Goal: Task Accomplishment & Management: Complete application form

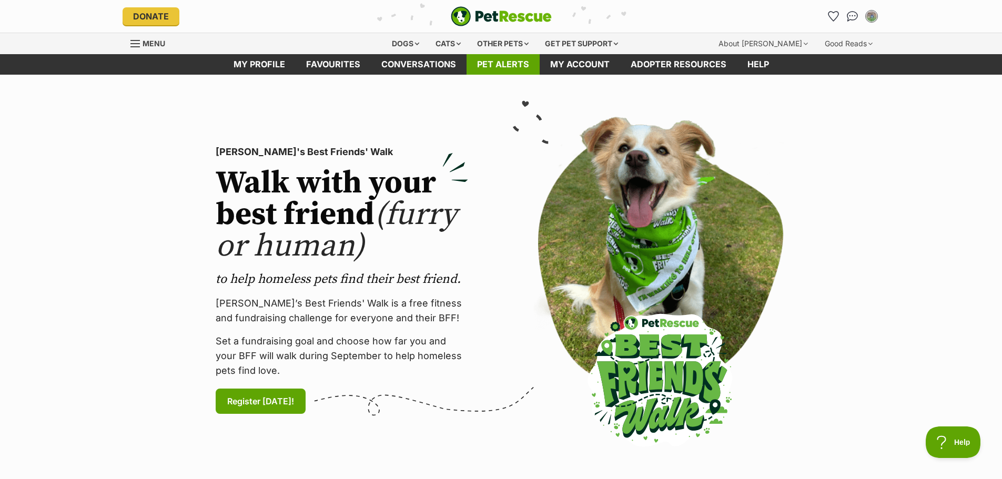
click at [509, 65] on link "Pet alerts" at bounding box center [503, 64] width 73 height 21
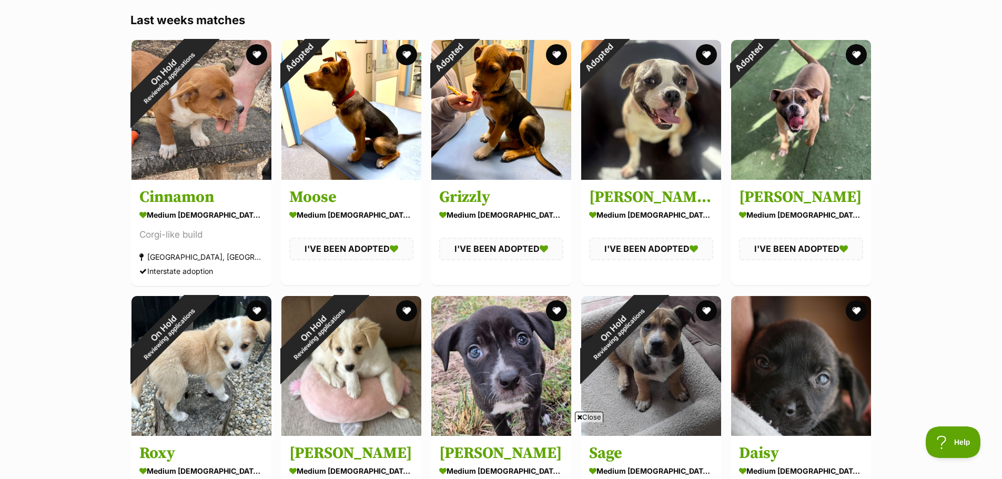
scroll to position [842, 0]
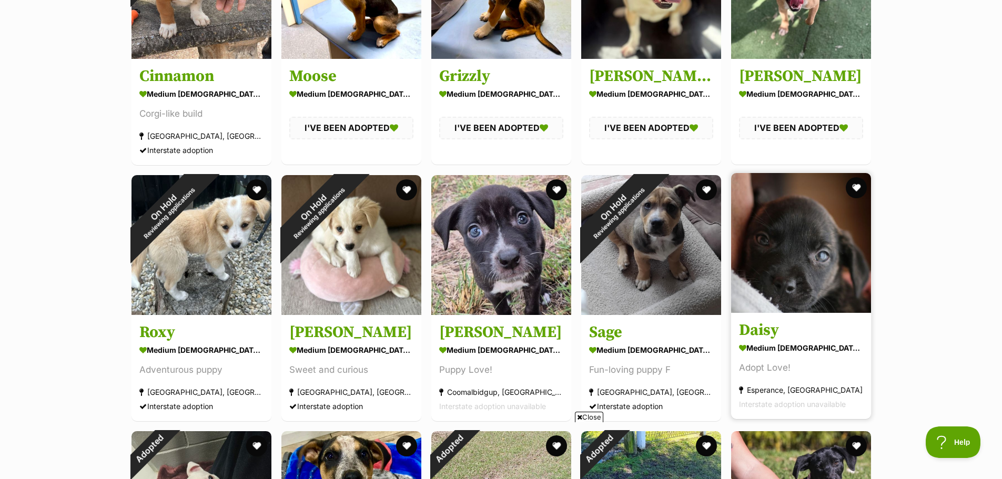
click at [797, 256] on img at bounding box center [801, 243] width 140 height 140
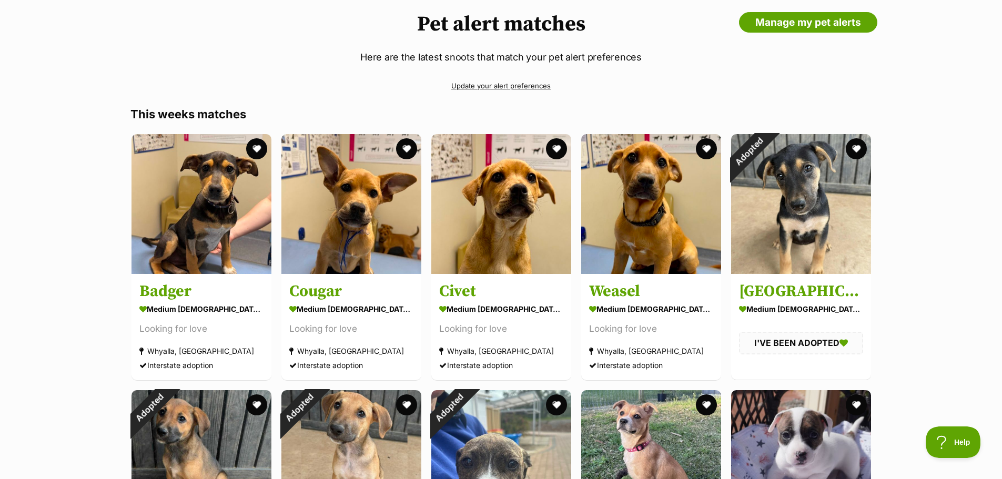
scroll to position [0, 0]
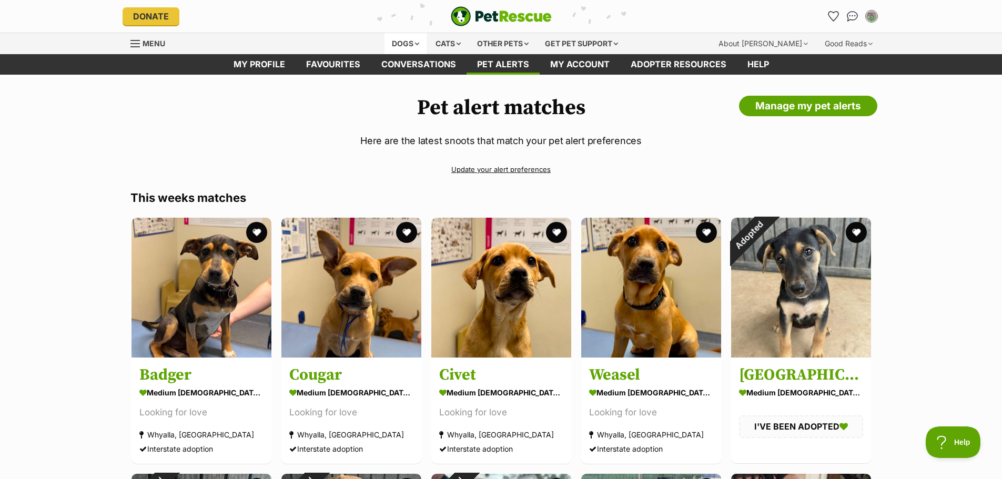
click at [405, 39] on div "Dogs" at bounding box center [406, 43] width 42 height 21
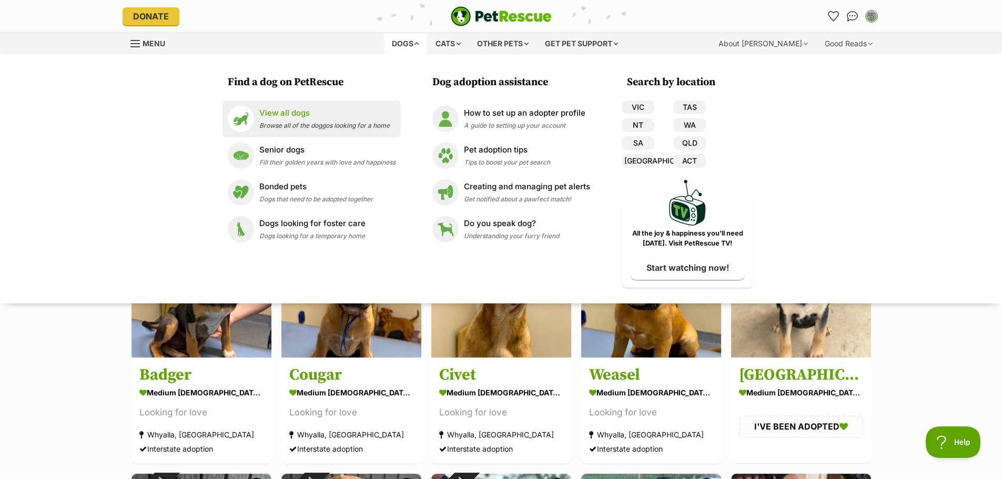
click at [281, 116] on p "View all dogs" at bounding box center [324, 113] width 130 height 12
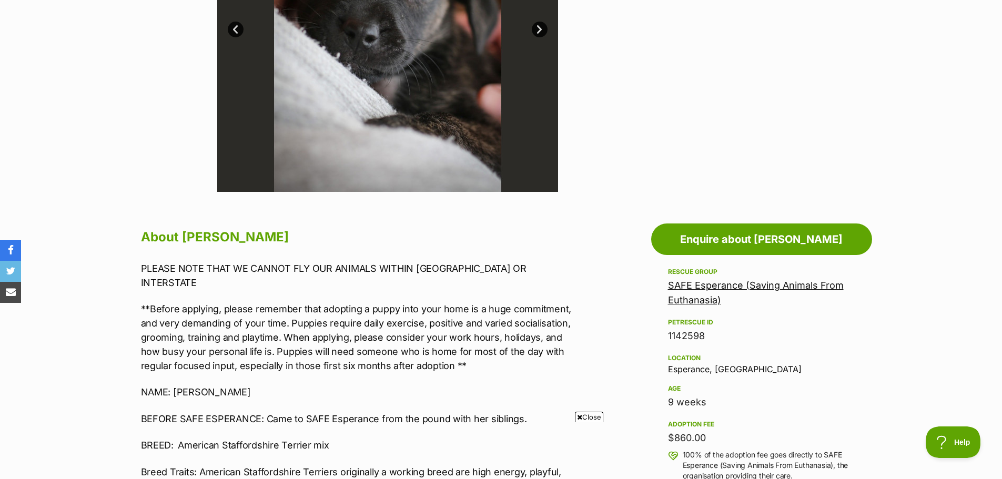
scroll to position [473, 0]
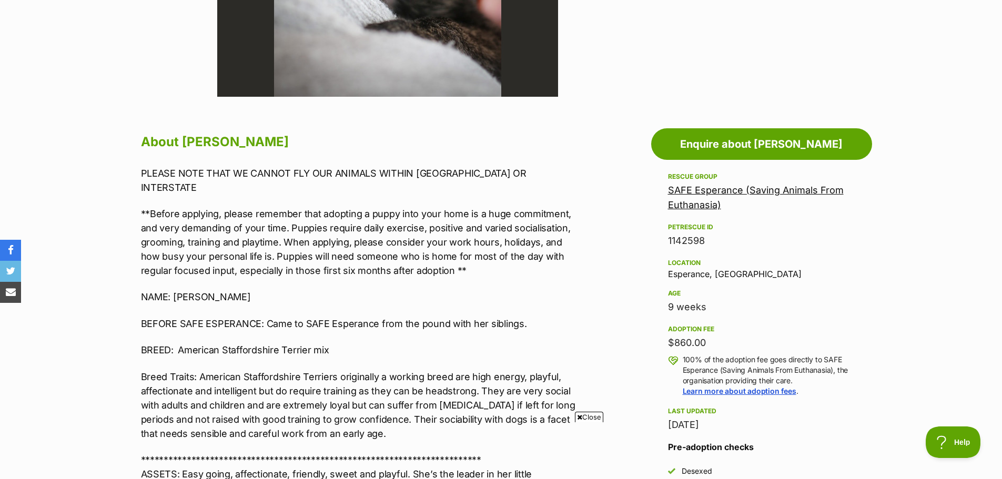
scroll to position [631, 0]
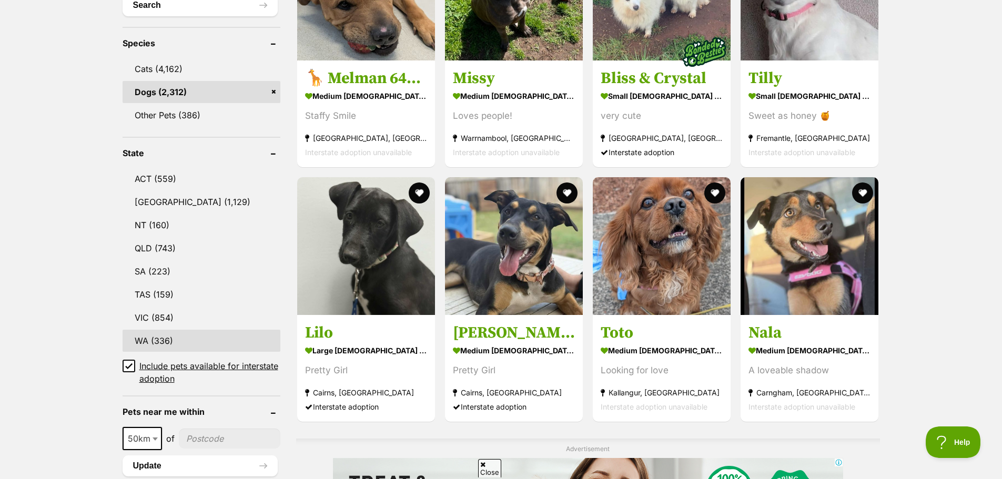
click at [145, 337] on link "WA (336)" at bounding box center [202, 341] width 158 height 22
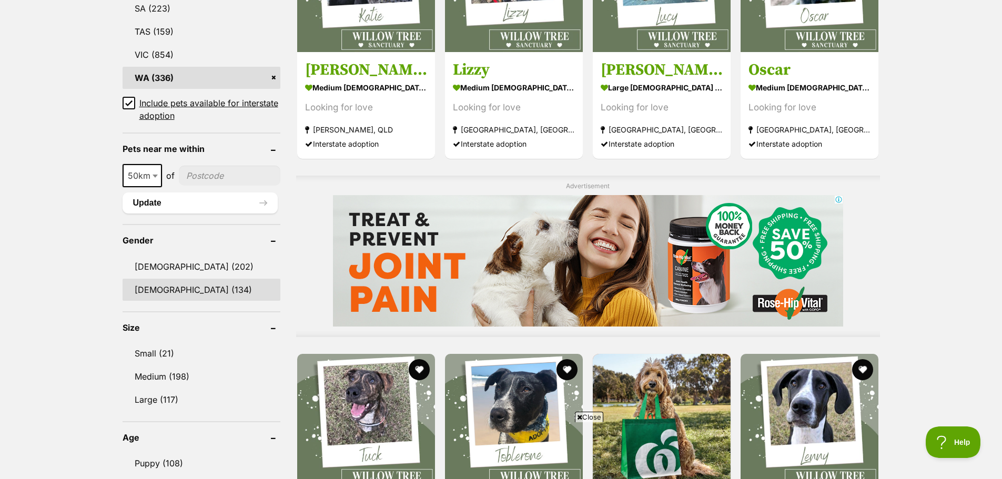
click at [144, 287] on link "Female (134)" at bounding box center [202, 290] width 158 height 22
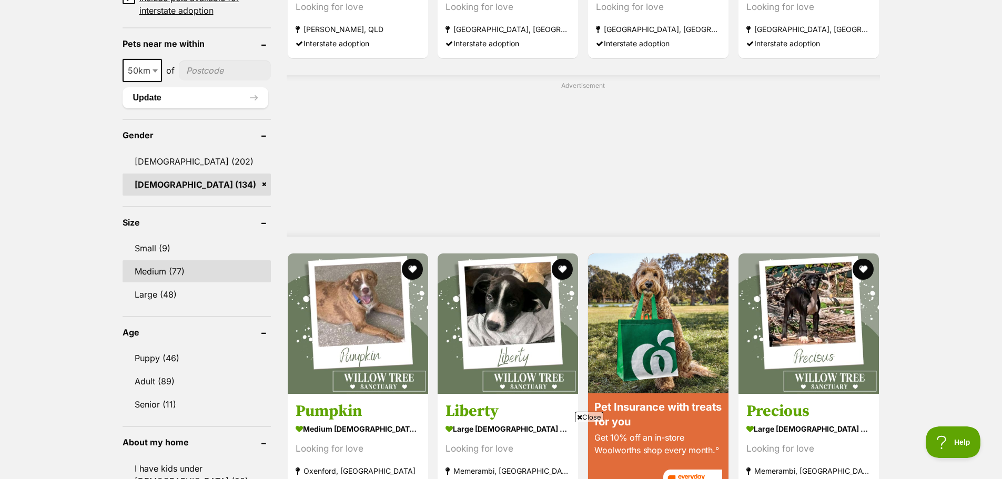
click at [157, 269] on link "Medium (77)" at bounding box center [197, 271] width 148 height 22
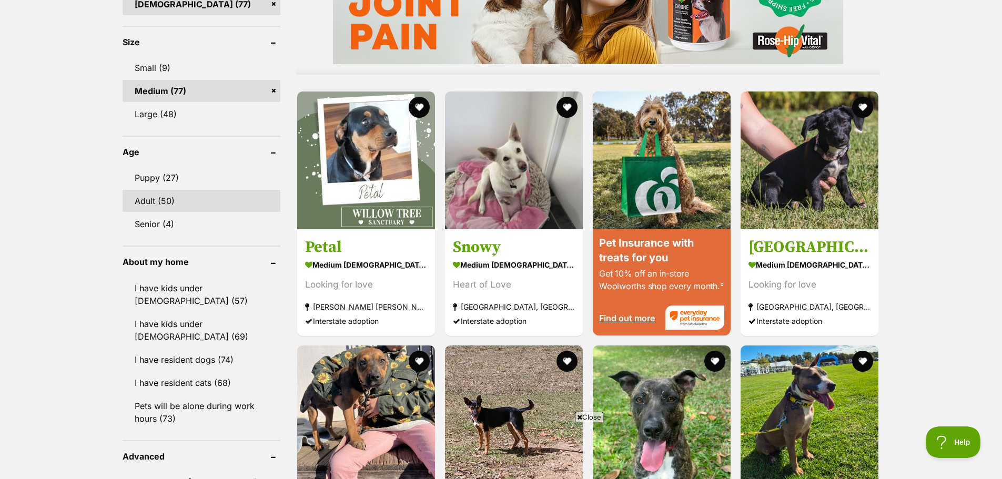
scroll to position [947, 0]
click at [168, 173] on link "Puppy (27)" at bounding box center [202, 177] width 158 height 22
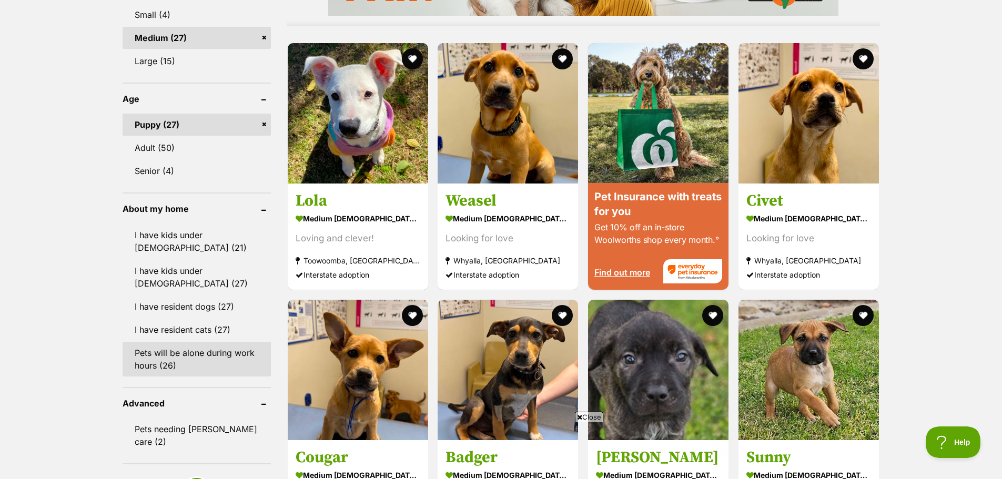
click at [139, 356] on link "Pets will be alone during work hours (26)" at bounding box center [197, 359] width 148 height 35
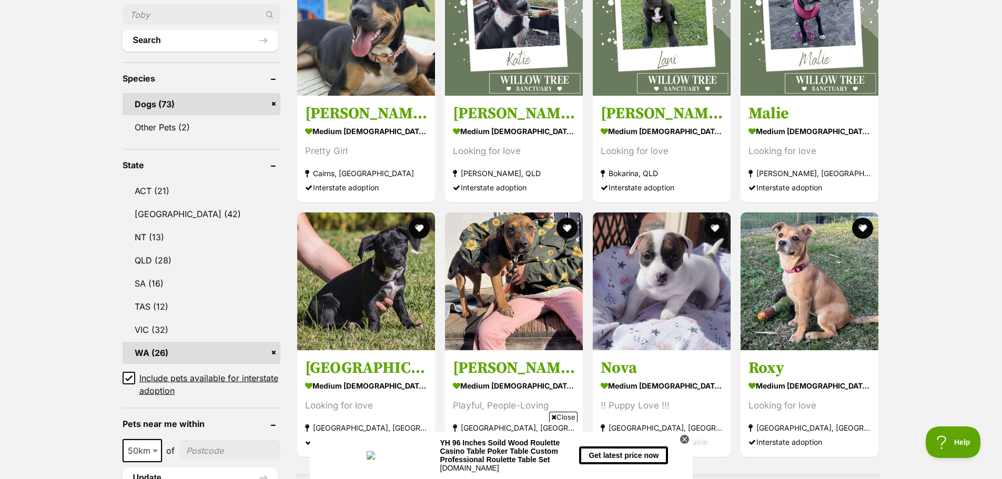
scroll to position [263, 0]
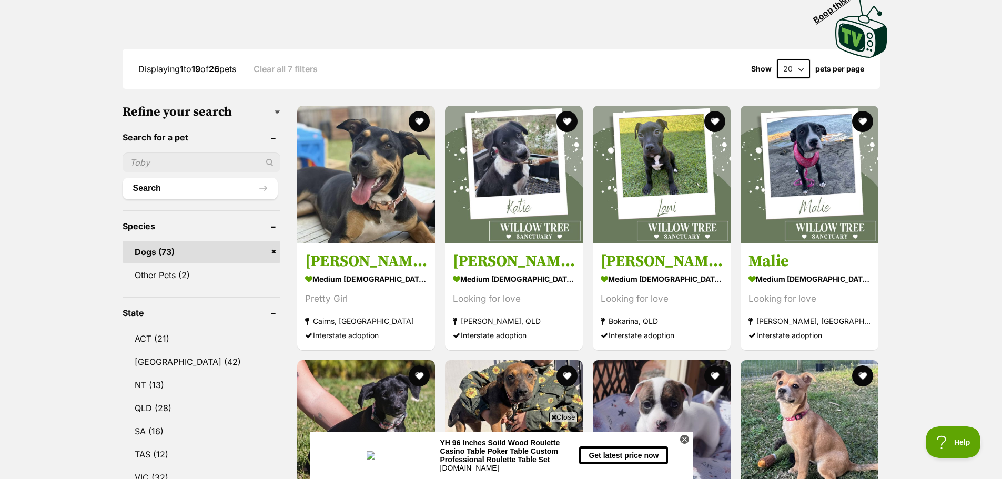
click at [551, 413] on span "Close" at bounding box center [563, 417] width 28 height 11
drag, startPoint x: 685, startPoint y: 439, endPoint x: 691, endPoint y: 442, distance: 6.1
click at [685, 439] on icon at bounding box center [684, 439] width 9 height 9
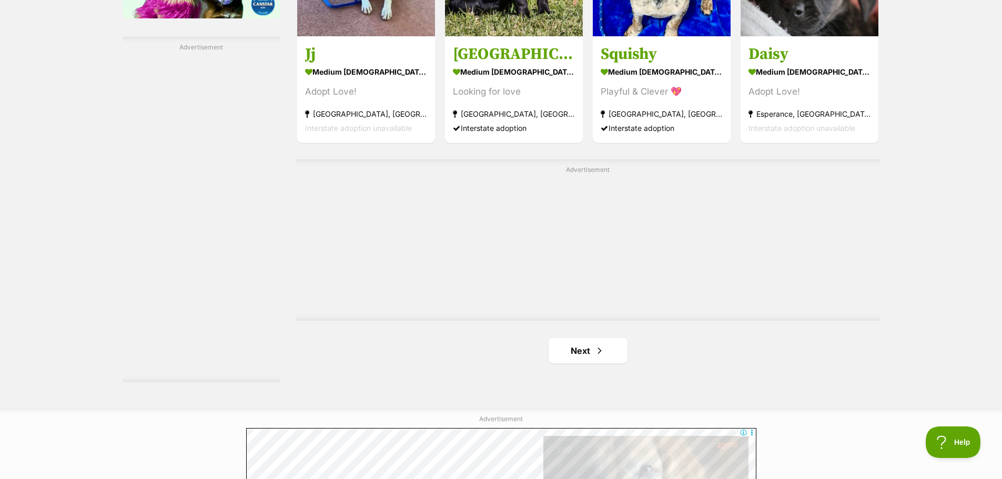
scroll to position [1946, 0]
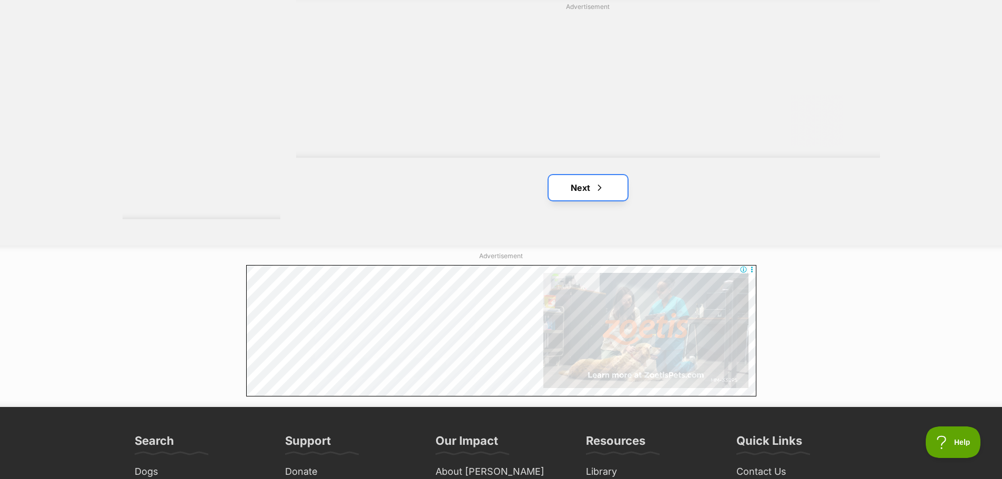
click at [590, 175] on link "Next" at bounding box center [588, 187] width 79 height 25
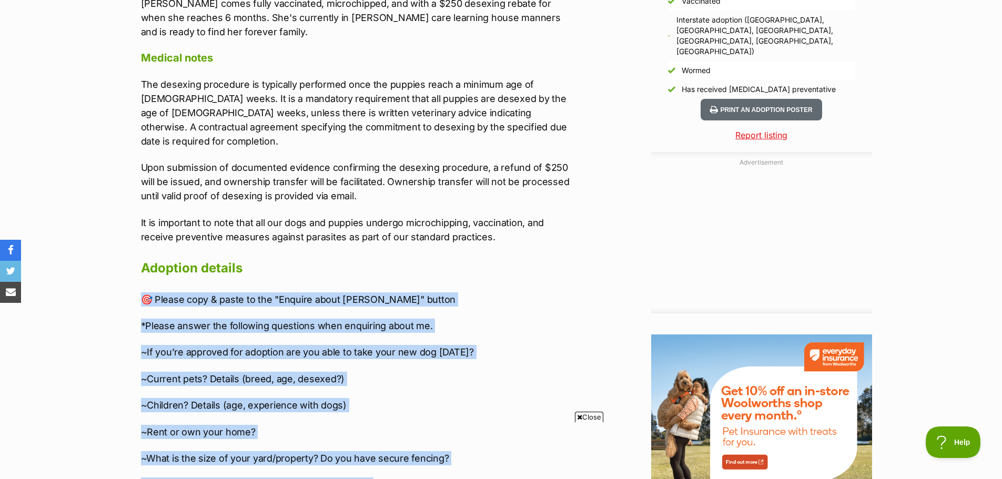
scroll to position [1067, 0]
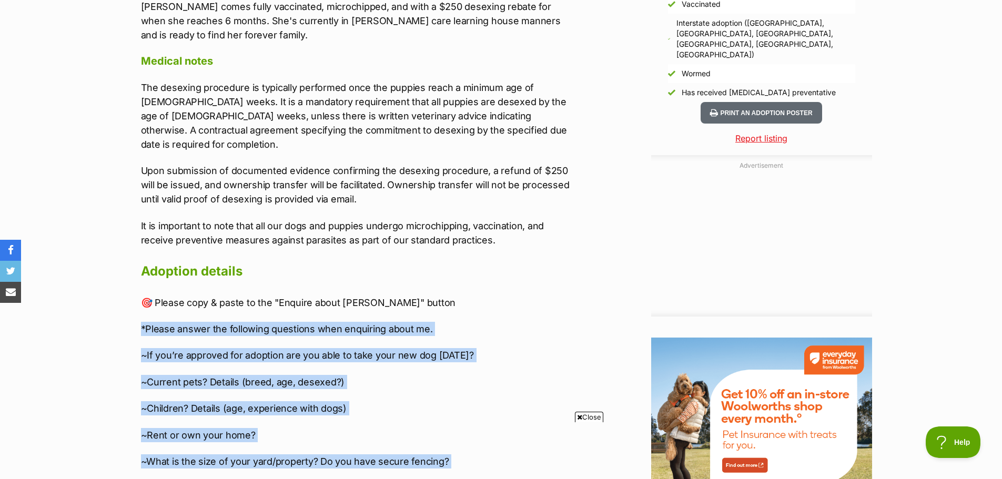
drag, startPoint x: 298, startPoint y: 295, endPoint x: 139, endPoint y: 315, distance: 160.2
click at [139, 315] on article "Advertisement Adoption information I've been adopted! This pet is no longer ava…" at bounding box center [352, 267] width 445 height 1506
copy article "*Please answer the following questions when enquiring about me. ~If you’re appr…"
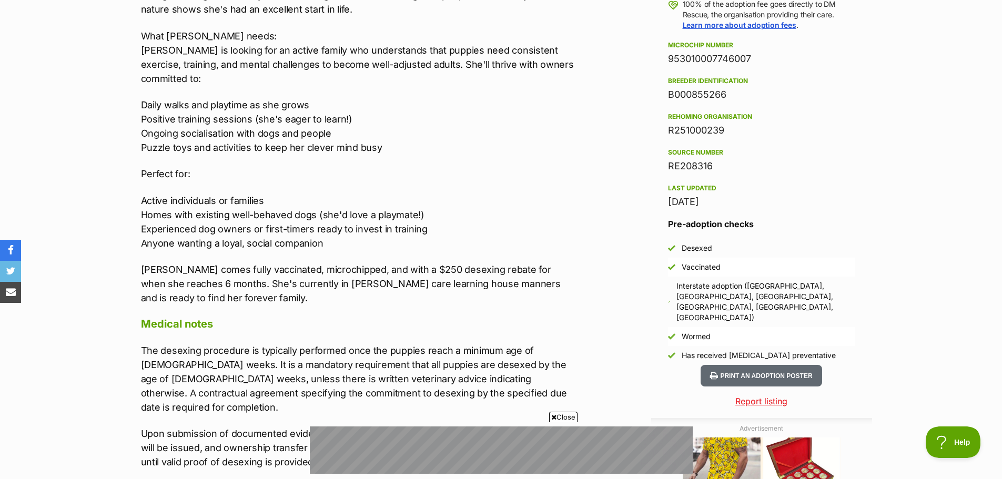
scroll to position [699, 0]
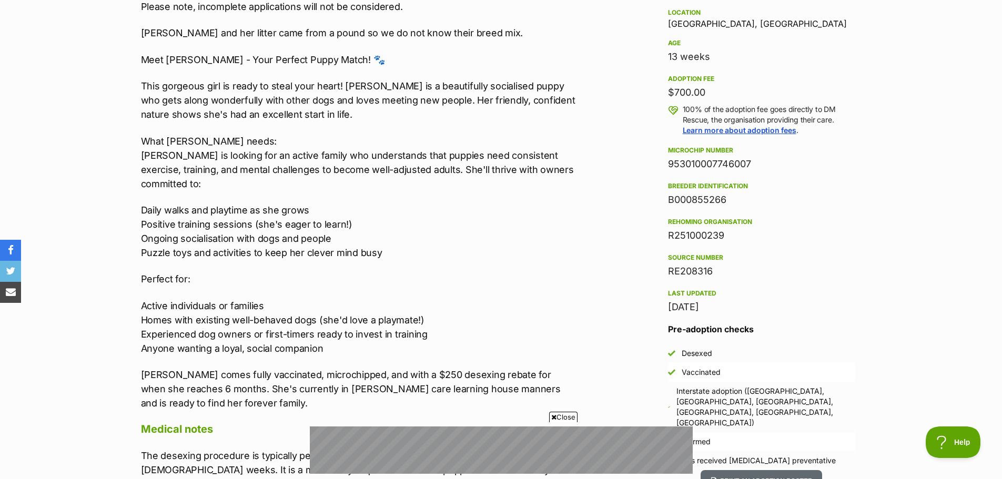
click at [368, 217] on p "Daily walks and playtime as she grows Positive training sessions (she's eager t…" at bounding box center [358, 231] width 435 height 57
click at [570, 159] on p "What Florence needs: Florence is looking for an active family who understands t…" at bounding box center [358, 162] width 435 height 57
click at [312, 185] on p "What Florence needs: Florence is looking for an active family who understands t…" at bounding box center [358, 162] width 435 height 57
click at [448, 189] on p "What Florence needs: Florence is looking for an active family who understands t…" at bounding box center [358, 162] width 435 height 57
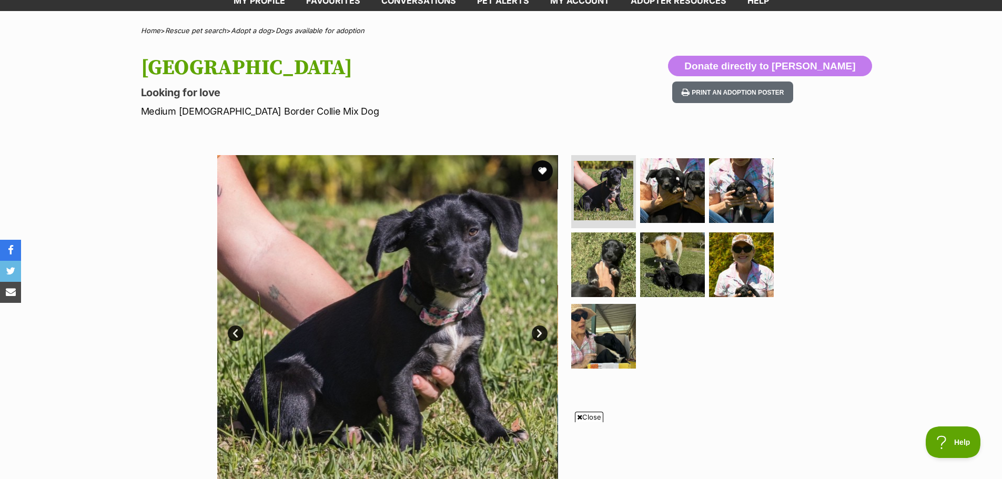
scroll to position [158, 0]
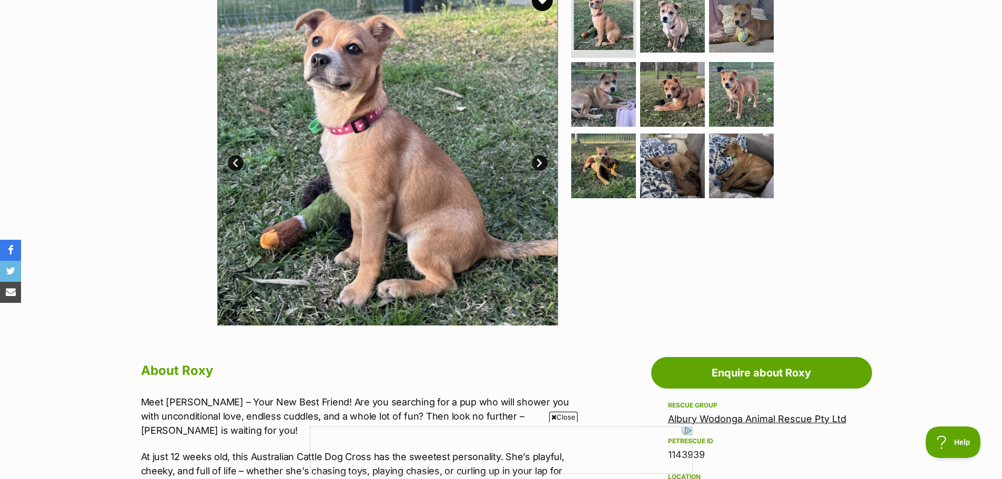
scroll to position [158, 0]
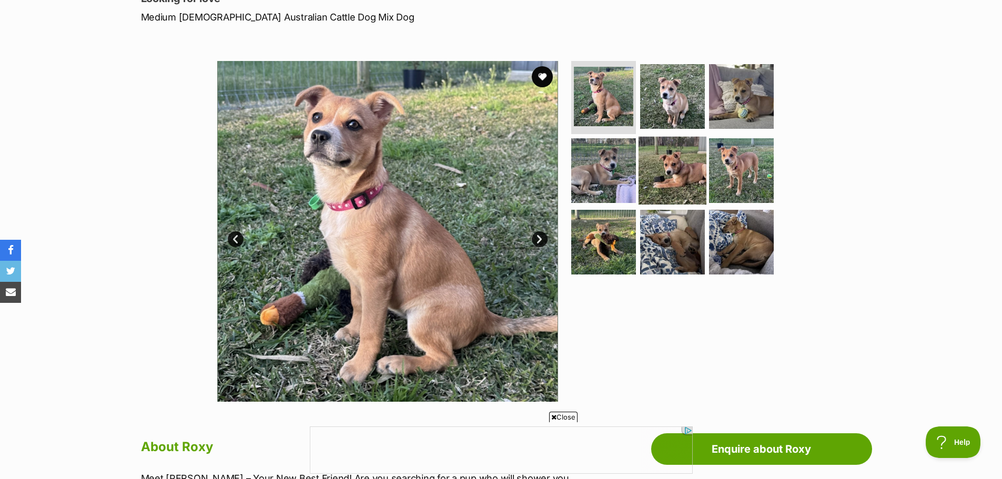
click at [674, 159] on img at bounding box center [673, 171] width 68 height 68
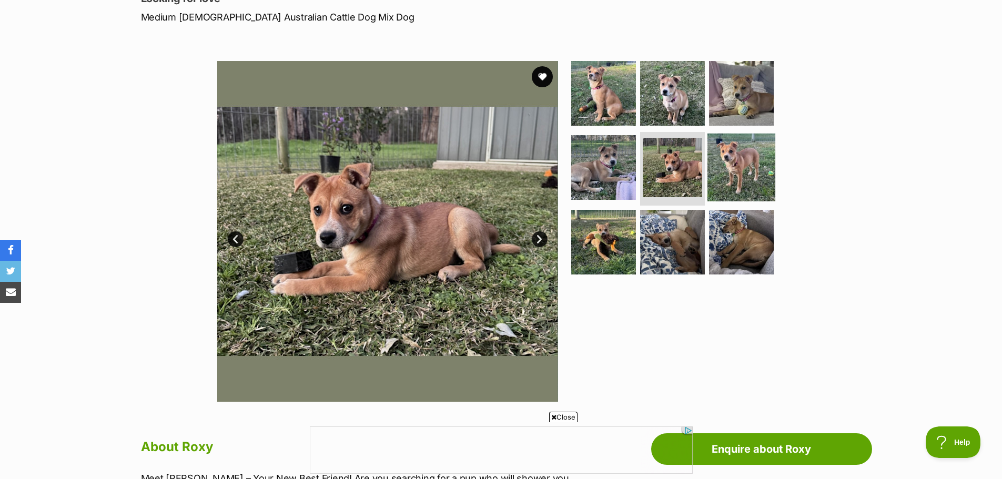
click at [731, 169] on img at bounding box center [742, 168] width 68 height 68
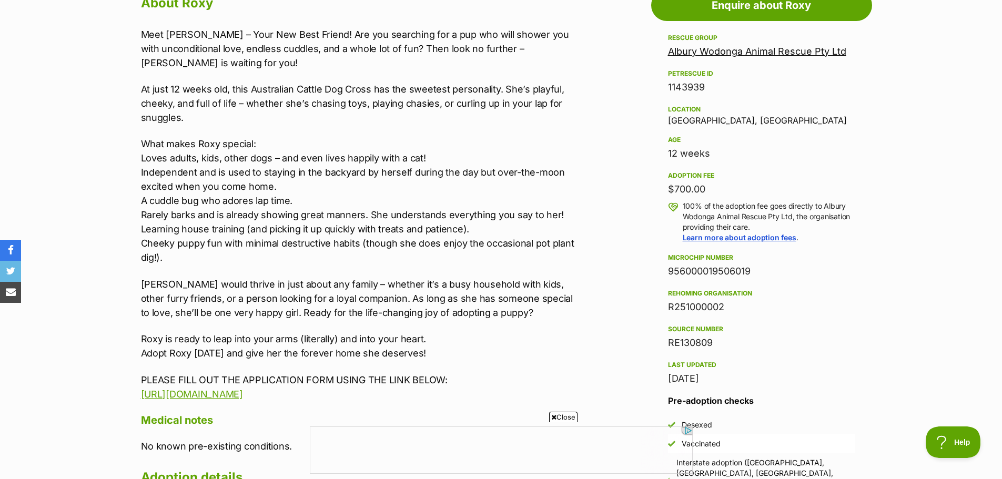
scroll to position [526, 0]
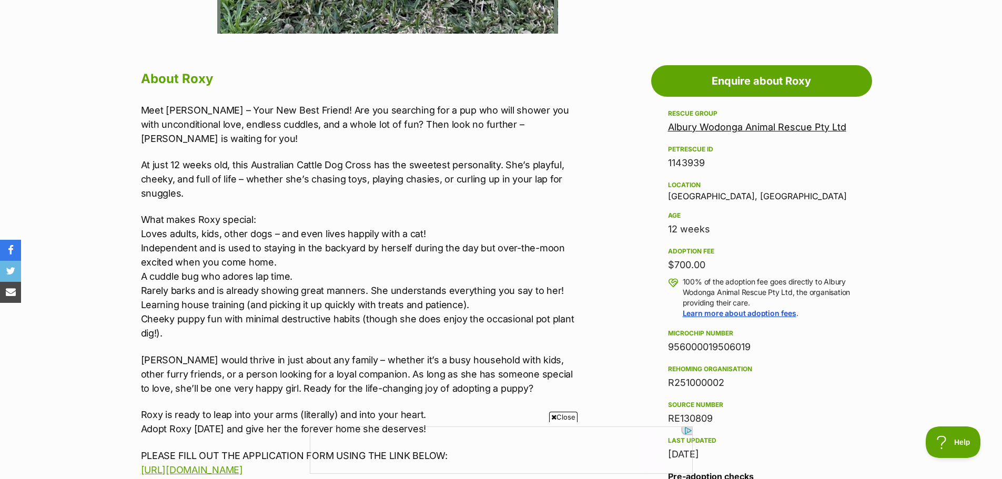
click at [355, 277] on p "What makes Roxy special: Loves adults, kids, other dogs – and even lives happil…" at bounding box center [358, 277] width 435 height 128
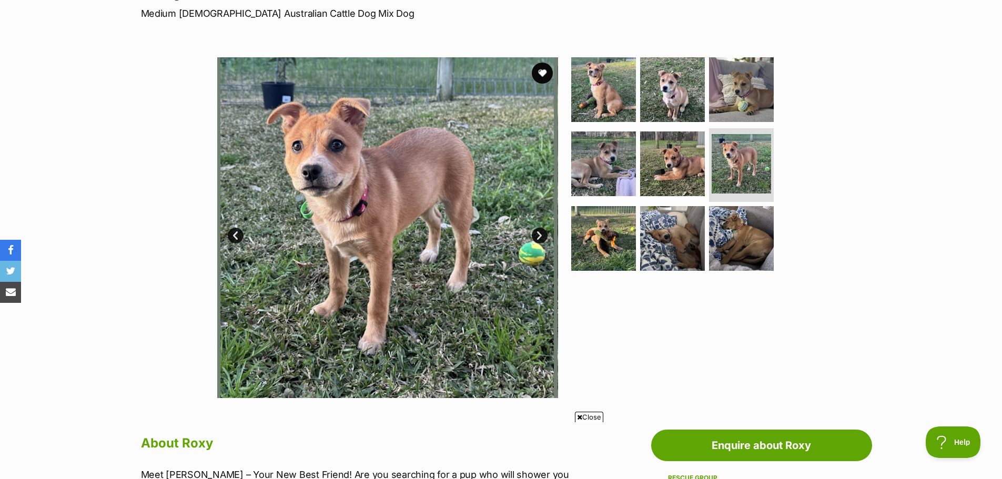
scroll to position [53, 0]
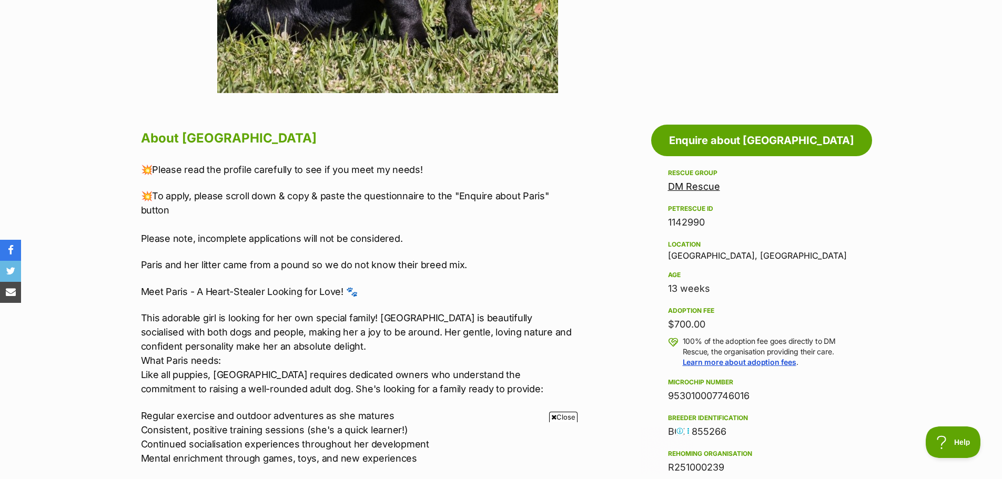
scroll to position [473, 0]
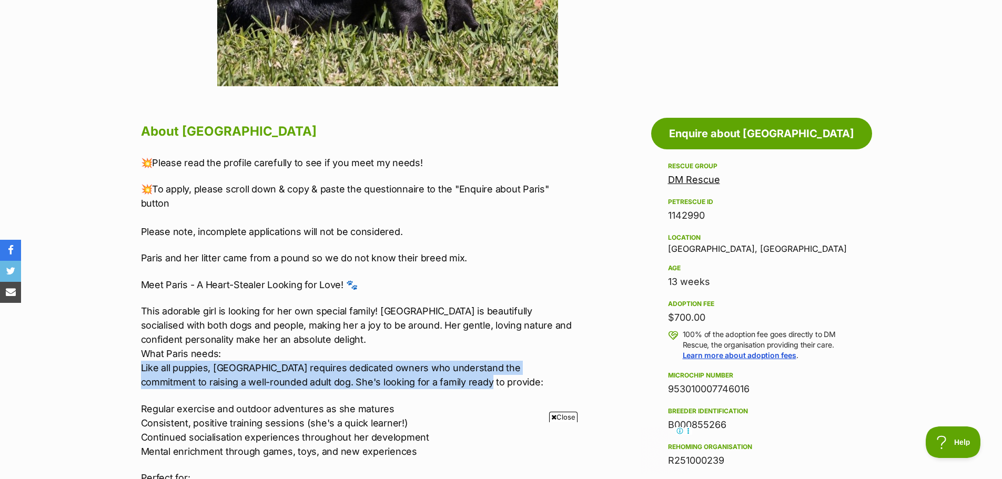
drag, startPoint x: 130, startPoint y: 370, endPoint x: 576, endPoint y: 377, distance: 446.1
click at [445, 386] on p "This adorable girl is looking for her own special family! Paris is beautifully …" at bounding box center [358, 346] width 435 height 85
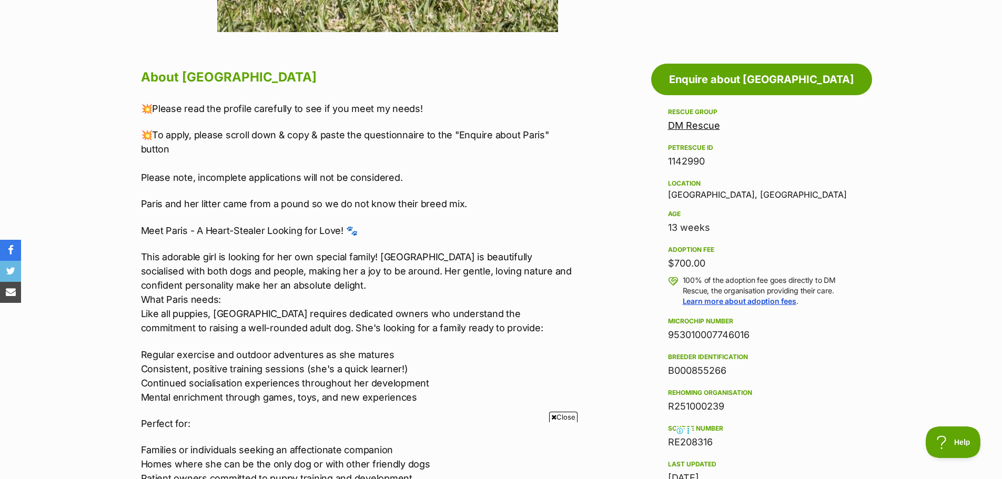
scroll to position [579, 0]
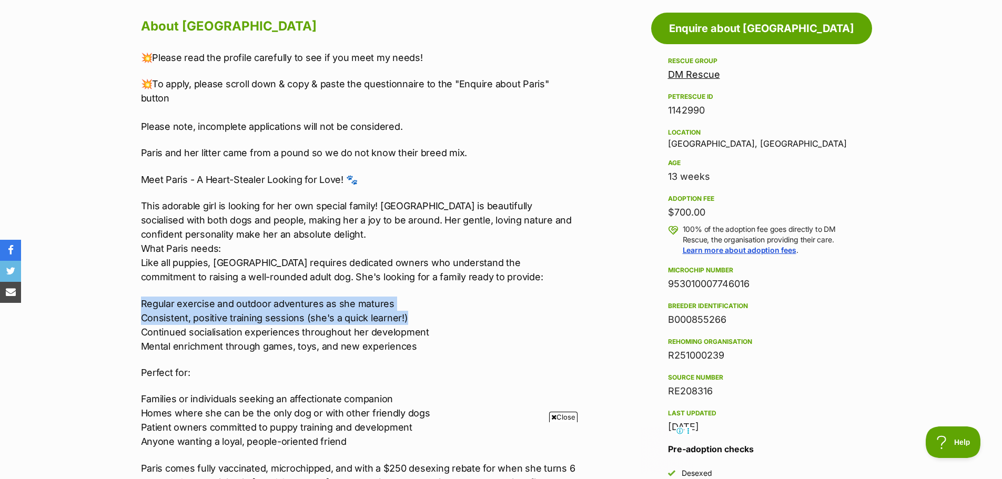
drag, startPoint x: 123, startPoint y: 298, endPoint x: 454, endPoint y: 314, distance: 331.8
click at [445, 320] on p "Regular exercise and outdoor adventures as she matures Consistent, positive tra…" at bounding box center [358, 325] width 435 height 57
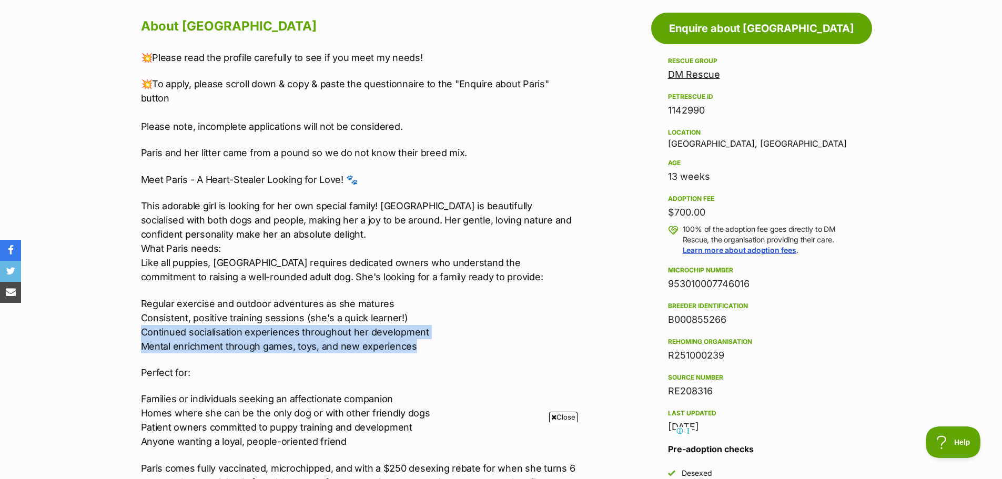
drag, startPoint x: 123, startPoint y: 334, endPoint x: 457, endPoint y: 344, distance: 334.2
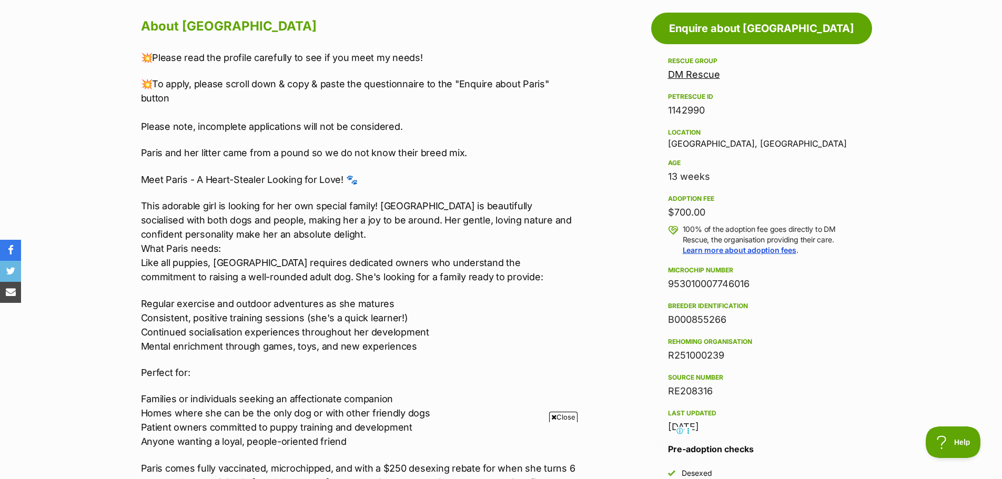
click at [429, 370] on p "Perfect for:" at bounding box center [358, 373] width 435 height 14
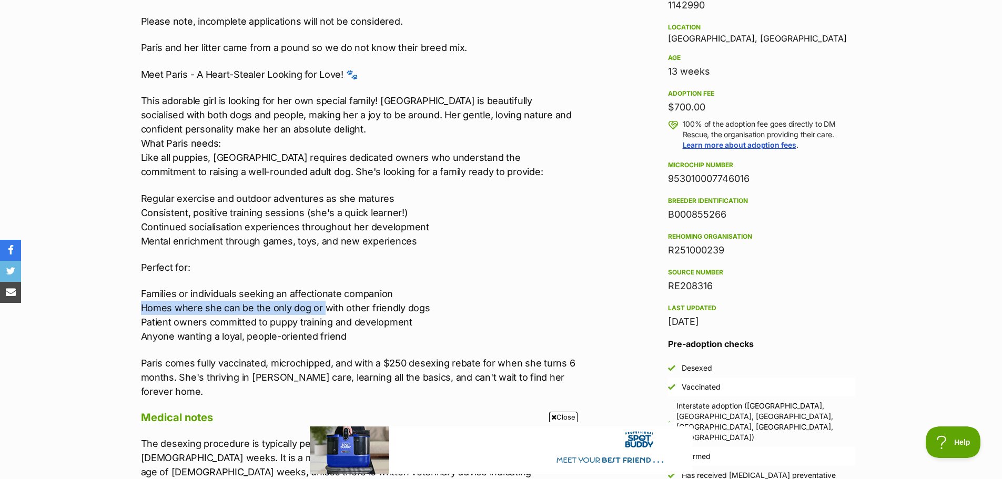
scroll to position [0, 0]
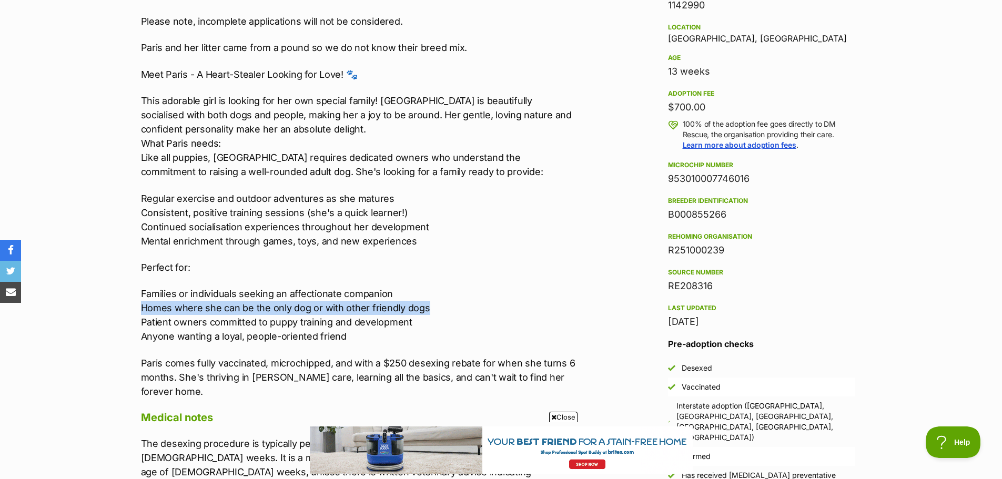
drag, startPoint x: 204, startPoint y: 310, endPoint x: 432, endPoint y: 313, distance: 228.8
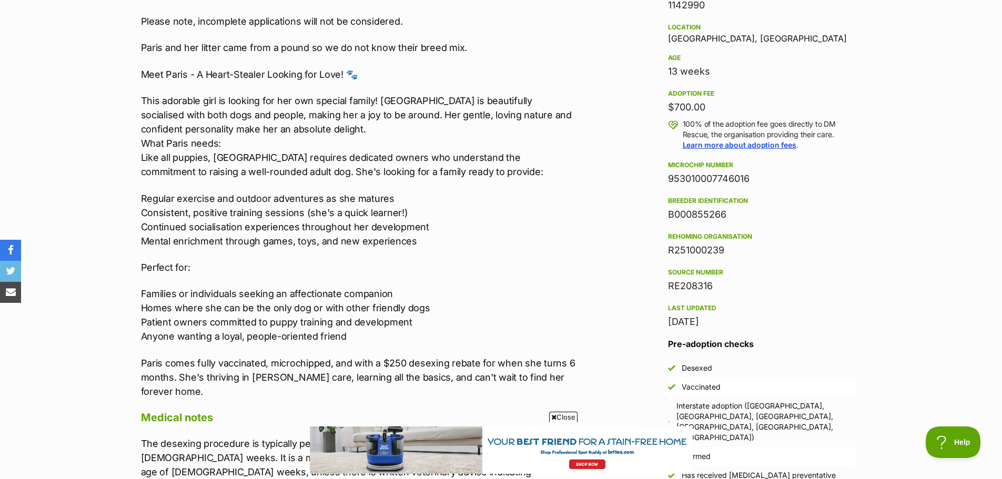
click at [429, 322] on p "Families or individuals seeking an affectionate companion Homes where she can b…" at bounding box center [358, 315] width 435 height 57
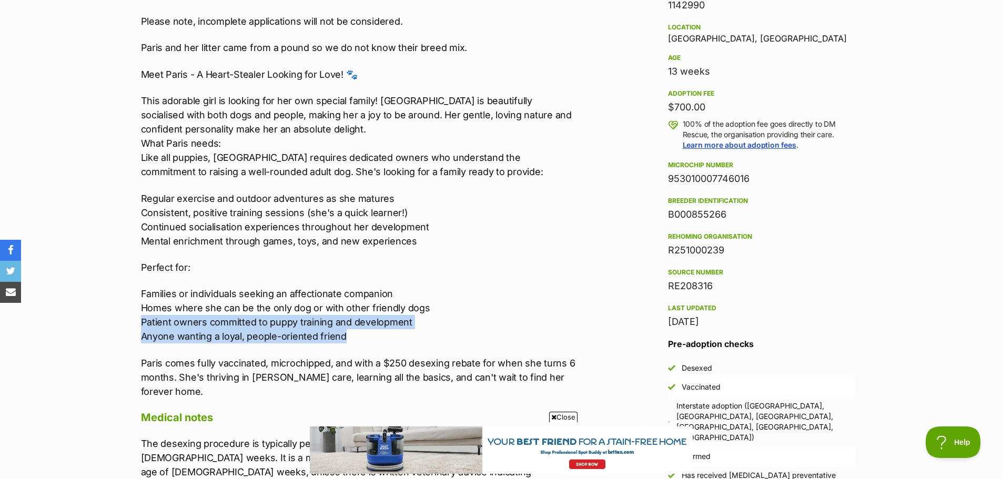
drag, startPoint x: 129, startPoint y: 322, endPoint x: 433, endPoint y: 333, distance: 303.7
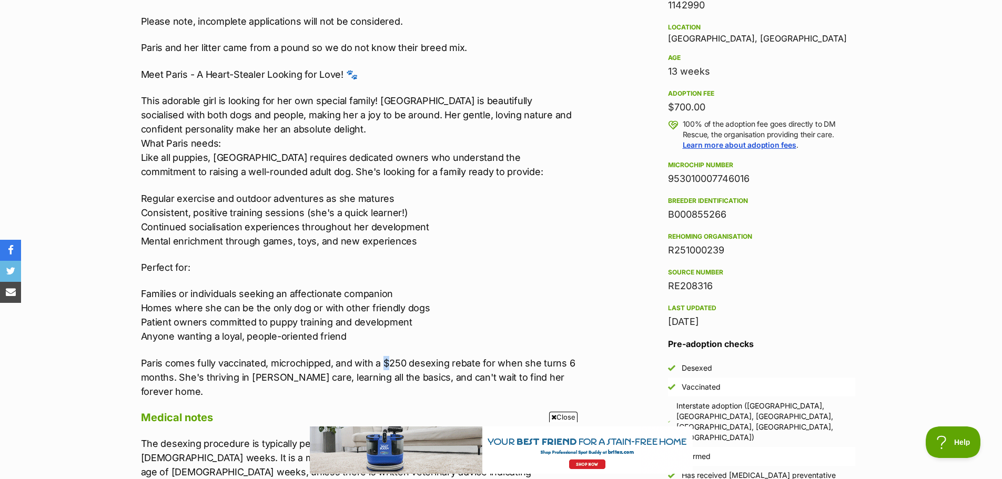
click at [383, 349] on div "💥Please read the profile carefully to see if you meet my needs! 💥To apply, plea…" at bounding box center [358, 171] width 435 height 453
click at [97, 370] on section "Home > Rescue pet search > Adopt a dog > Dogs available for adoption Paris Look…" at bounding box center [501, 472] width 1002 height 2131
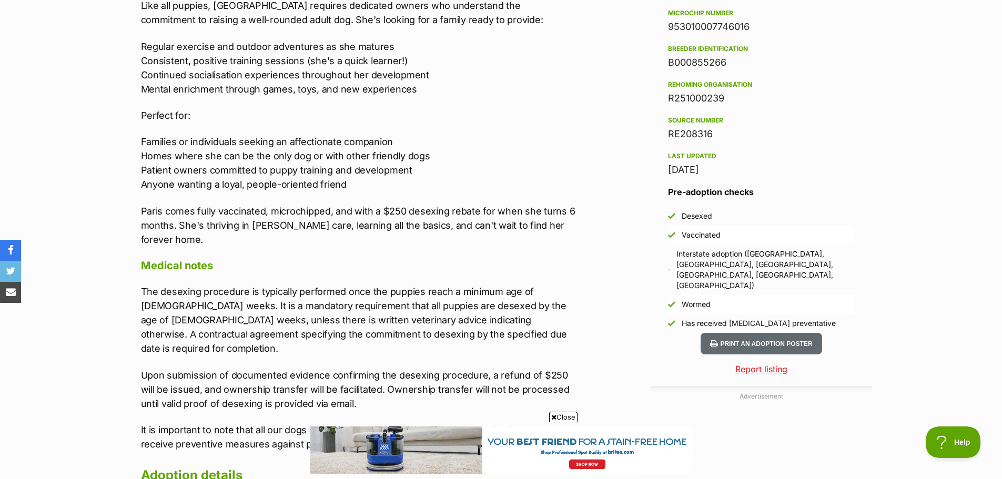
scroll to position [842, 0]
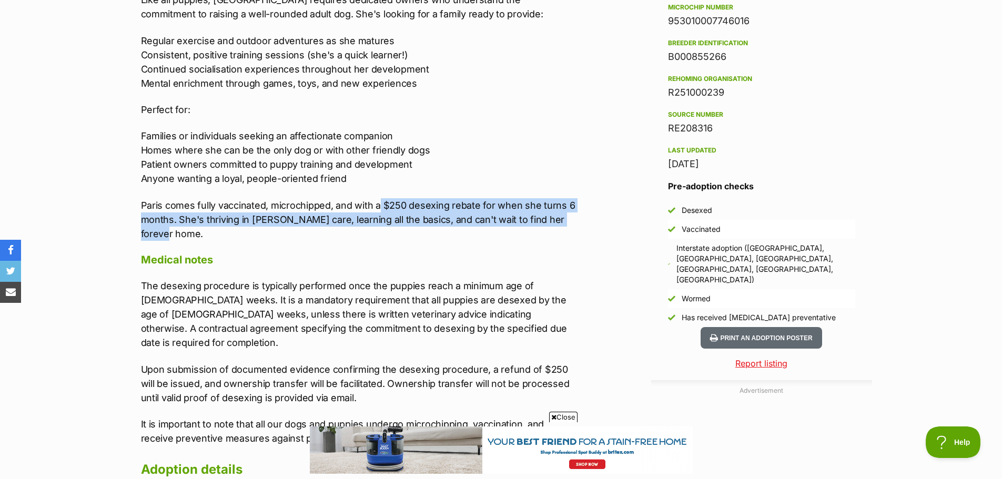
drag, startPoint x: 435, startPoint y: 207, endPoint x: 586, endPoint y: 226, distance: 152.2
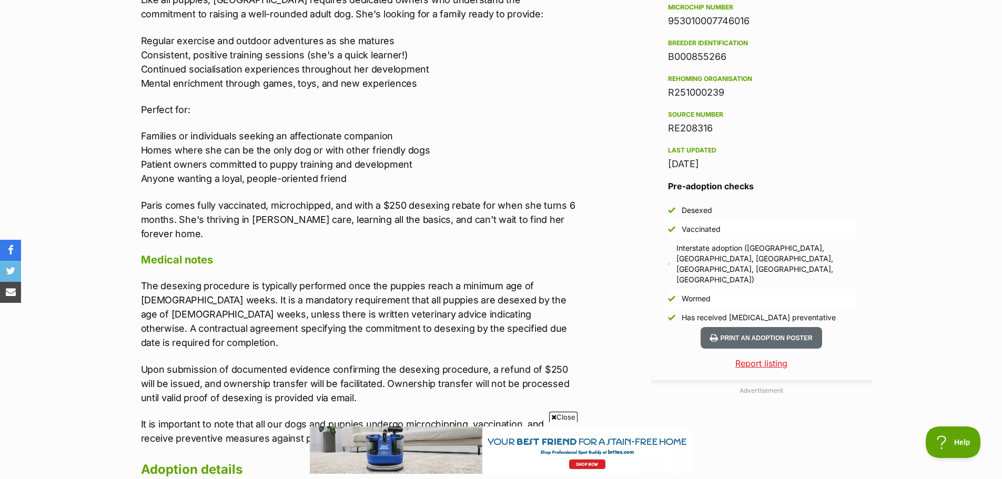
click at [570, 253] on h4 "Medical notes" at bounding box center [358, 260] width 435 height 14
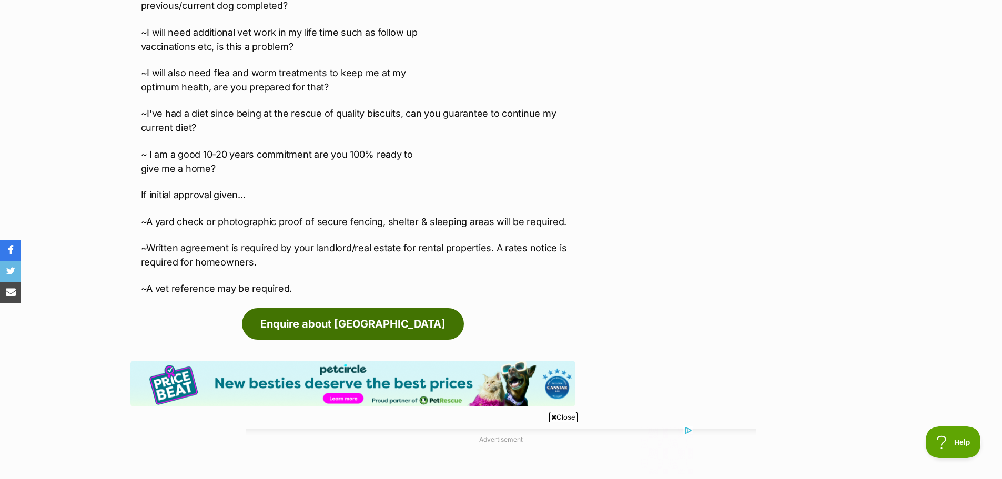
scroll to position [0, 0]
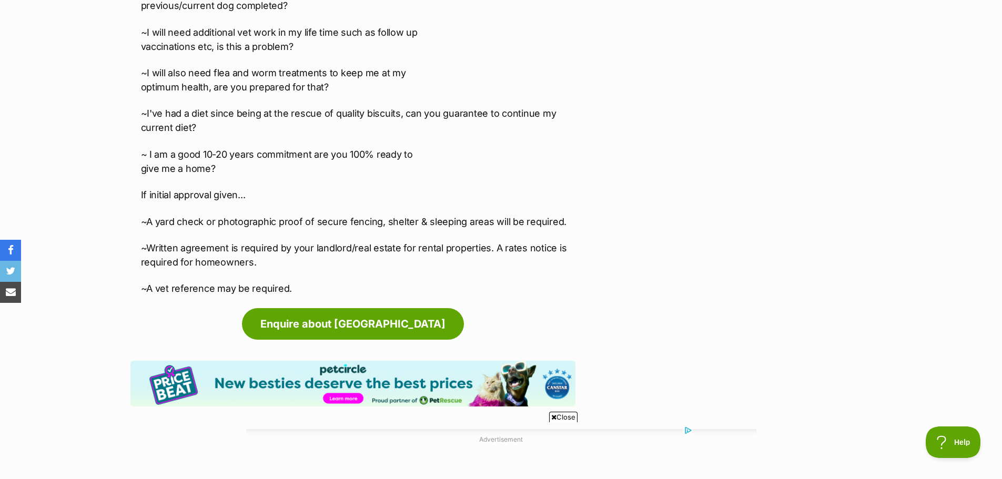
click at [271, 188] on p "If initial approval given..." at bounding box center [358, 195] width 435 height 14
click at [273, 241] on p "~Written agreement is required by your landlord/real estate for rental properti…" at bounding box center [358, 255] width 435 height 28
drag, startPoint x: 182, startPoint y: 258, endPoint x: 303, endPoint y: 265, distance: 121.2
click at [303, 281] on p "~A vet reference may be required." at bounding box center [358, 288] width 435 height 14
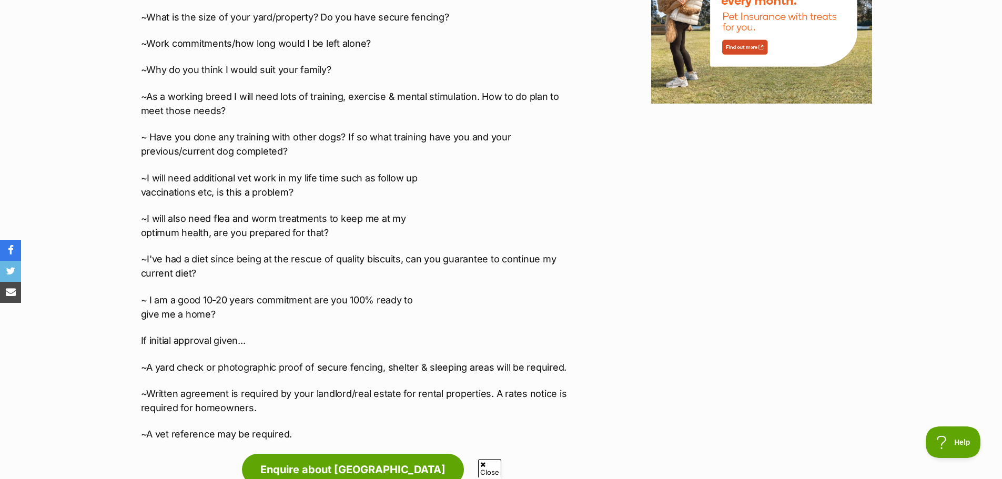
scroll to position [1473, 0]
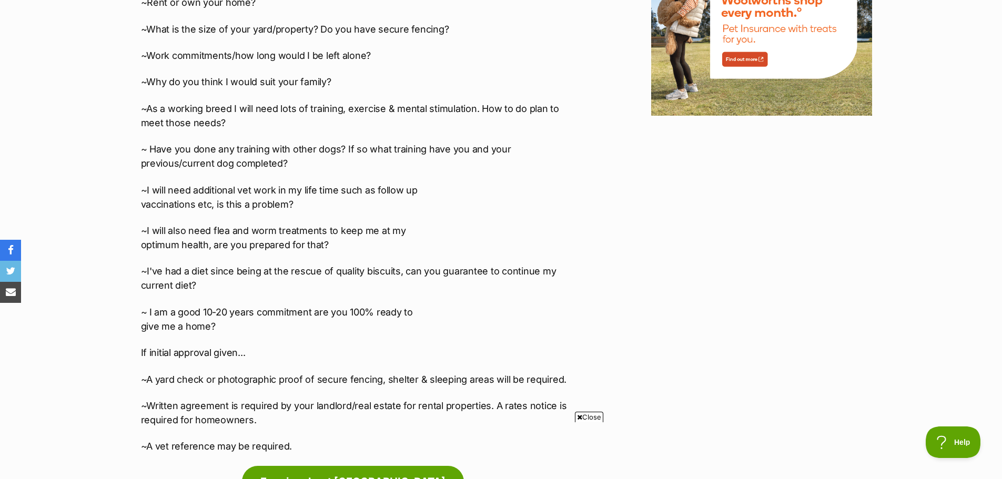
click at [348, 224] on p "~I will also need flea and worm treatments to keep me at my optimum health, are…" at bounding box center [358, 238] width 435 height 28
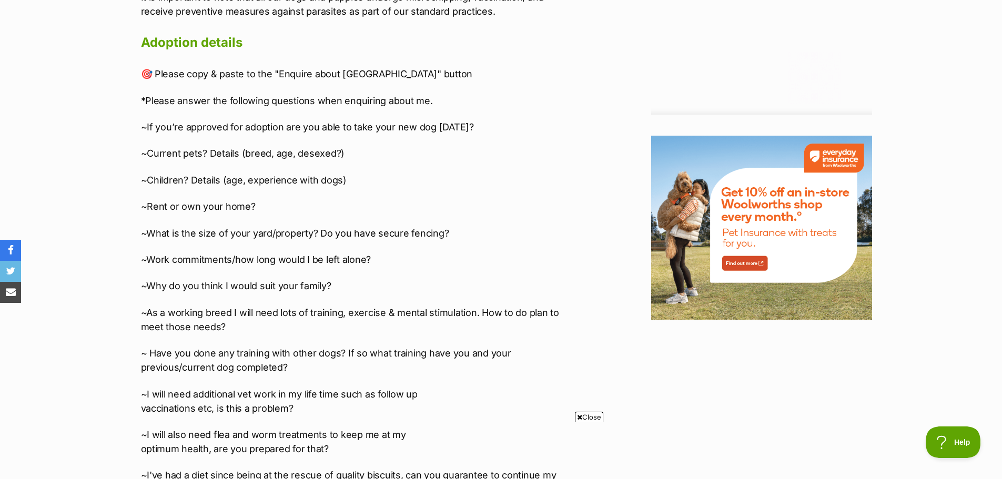
scroll to position [1262, 0]
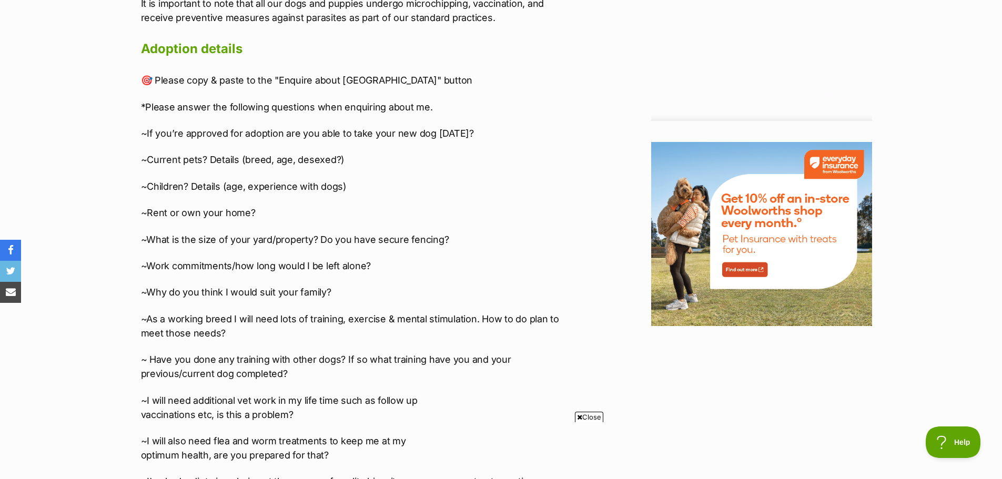
click at [414, 259] on p "~Work commitments/how long would I be left alone?" at bounding box center [358, 266] width 435 height 14
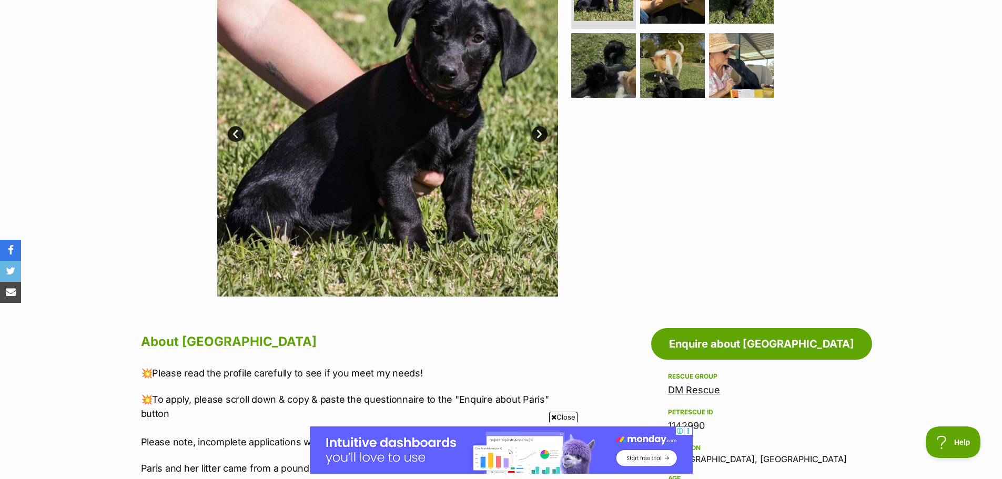
scroll to position [210, 0]
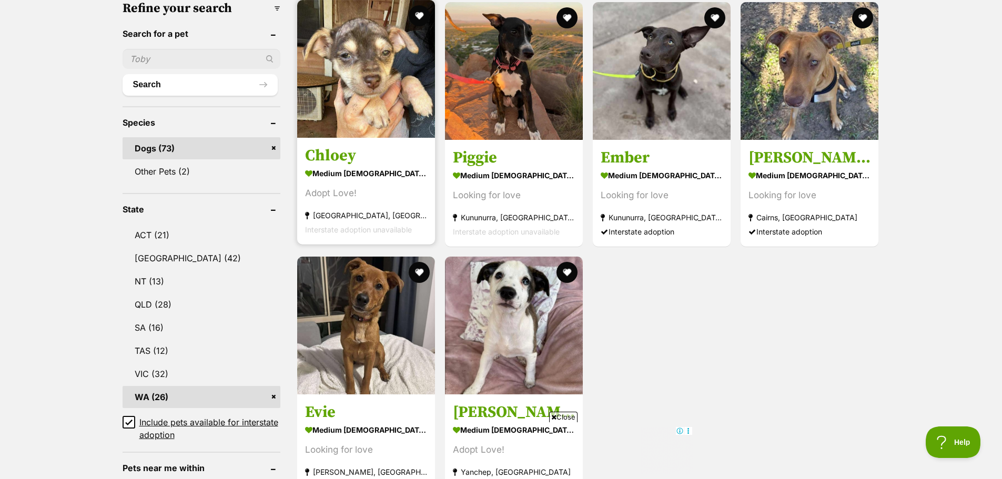
scroll to position [368, 0]
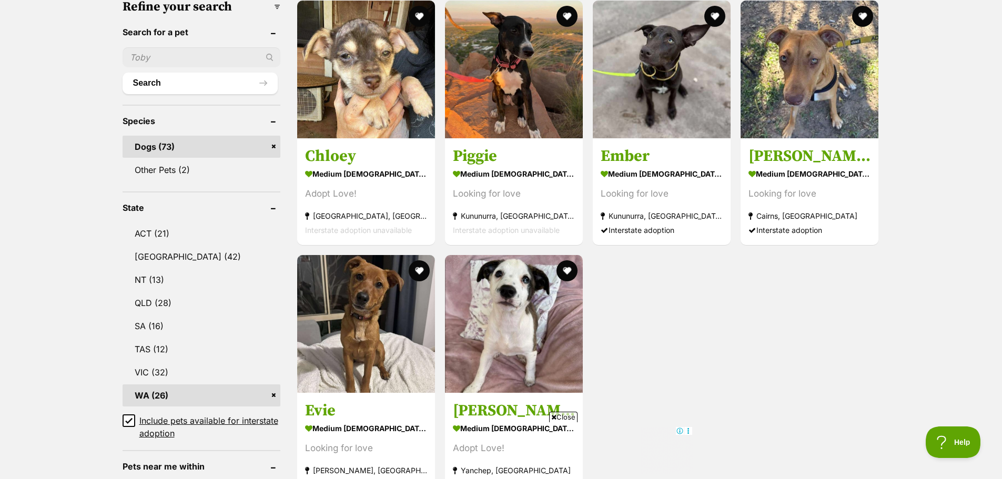
click at [700, 317] on div "Chloey medium female Dog Adopt Love! South Hedland, WA Interstate adoption unav…" at bounding box center [588, 249] width 584 height 501
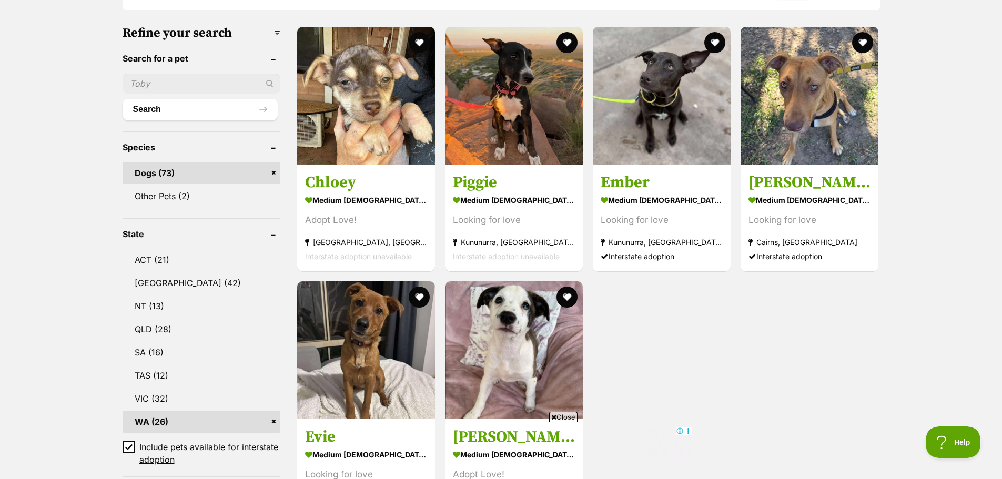
scroll to position [263, 0]
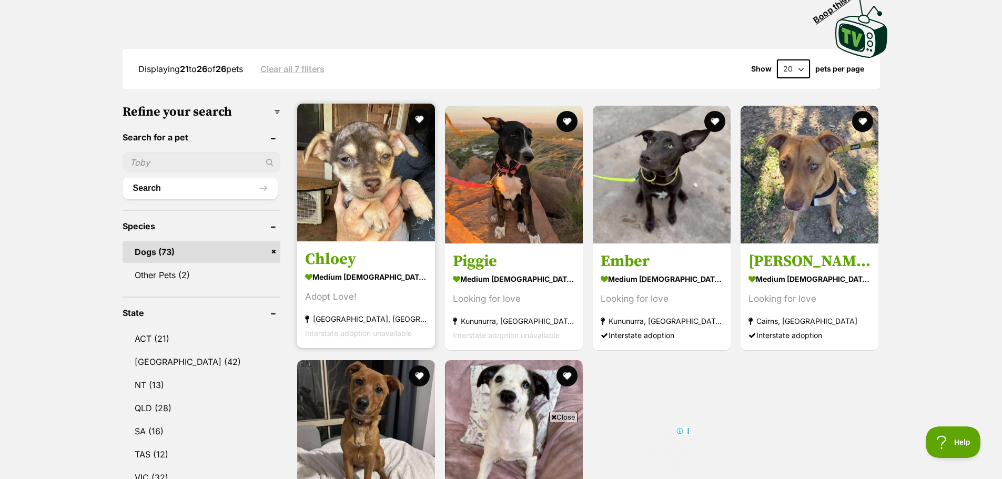
click at [360, 212] on img at bounding box center [366, 173] width 138 height 138
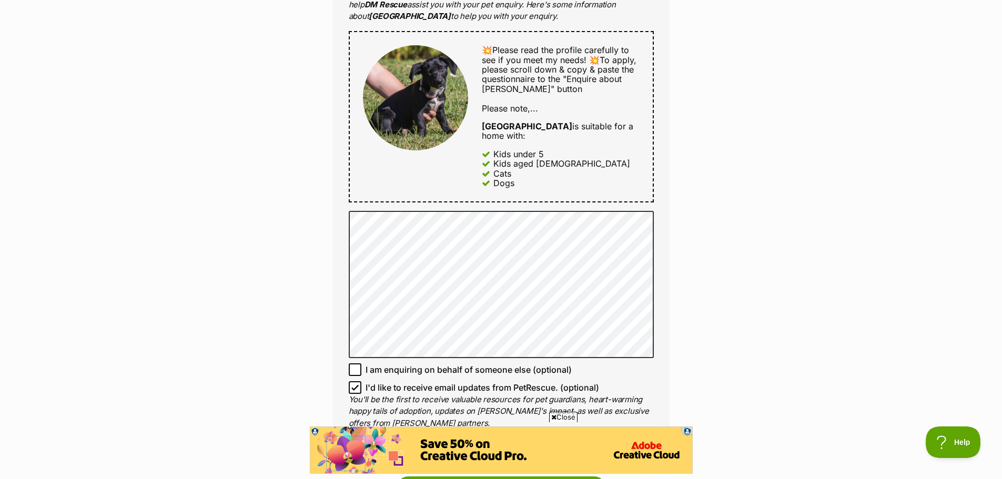
click at [673, 234] on div "Enquire about [PERSON_NAME] Full name [PERSON_NAME] Email We require this to be…" at bounding box center [501, 171] width 368 height 1202
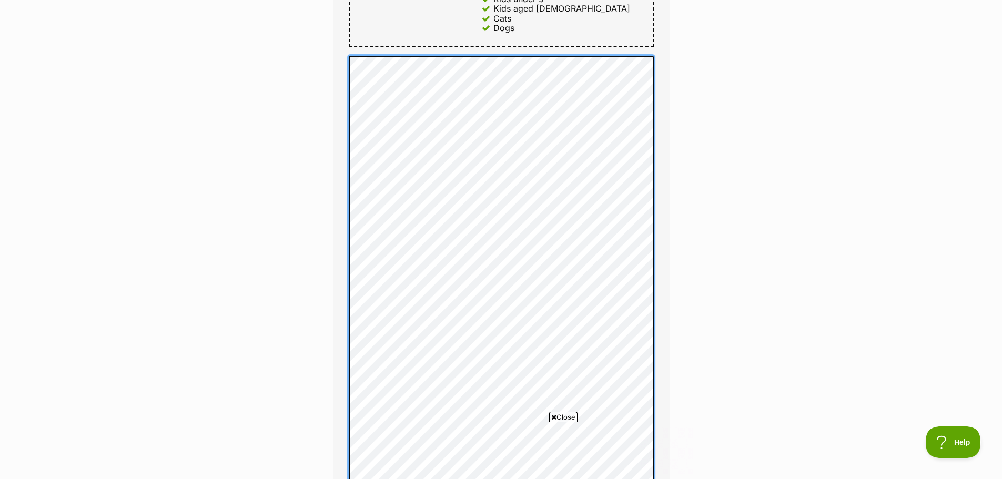
click at [295, 90] on div "Enquire about [PERSON_NAME] Full name [PERSON_NAME] Email We require this to be…" at bounding box center [501, 200] width 1002 height 1570
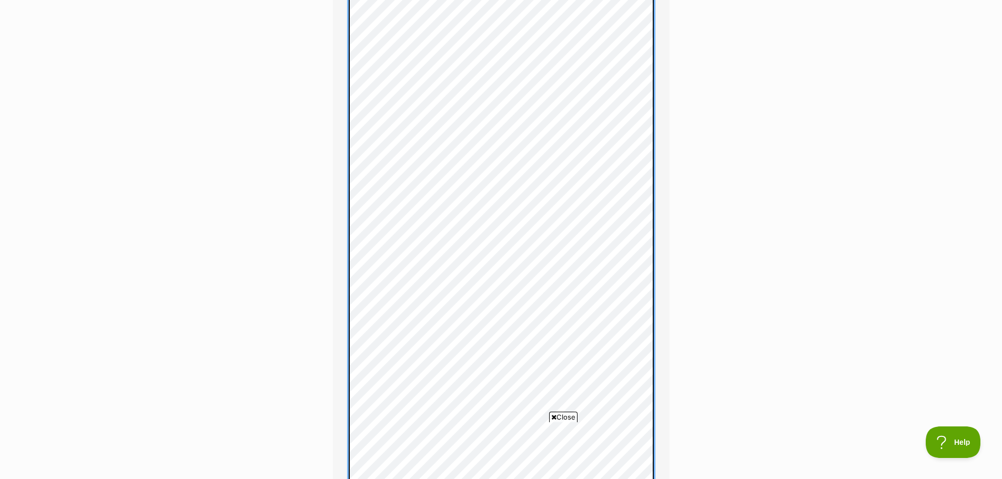
scroll to position [999, 0]
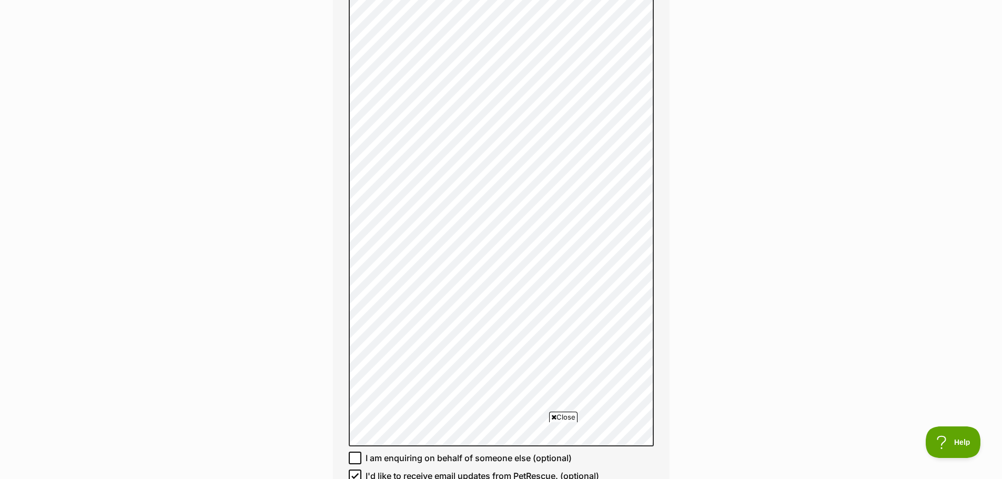
click at [563, 413] on span "Close" at bounding box center [563, 417] width 28 height 11
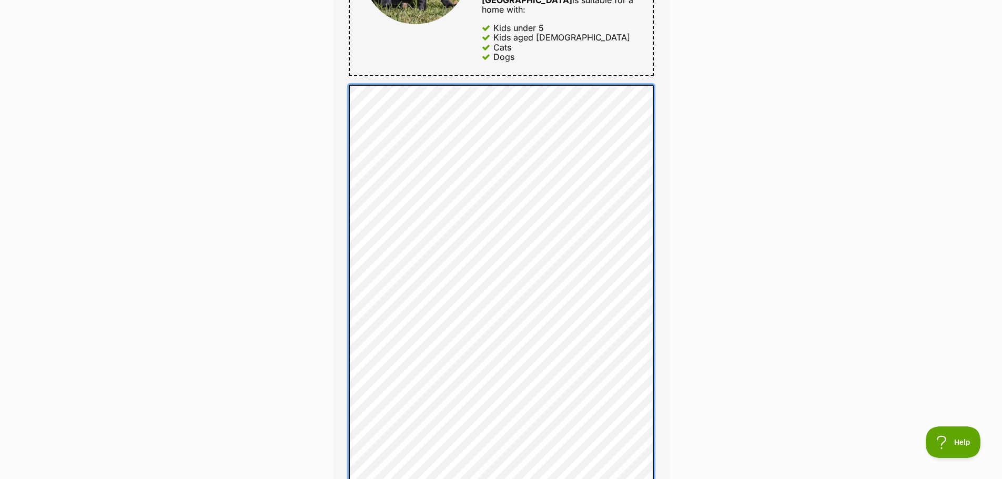
scroll to position [526, 0]
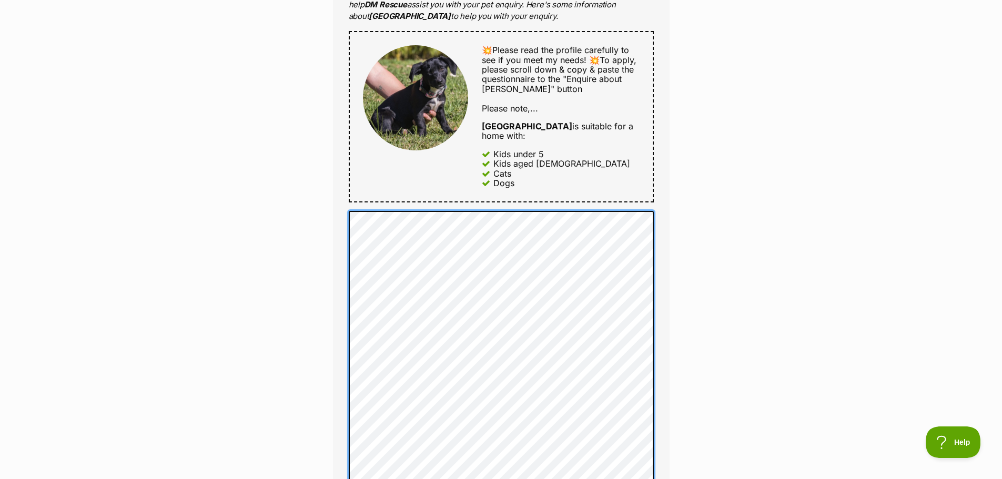
click at [662, 188] on div "Full name [PERSON_NAME] Email We require this to be able to send you communicat…" at bounding box center [501, 400] width 337 height 1298
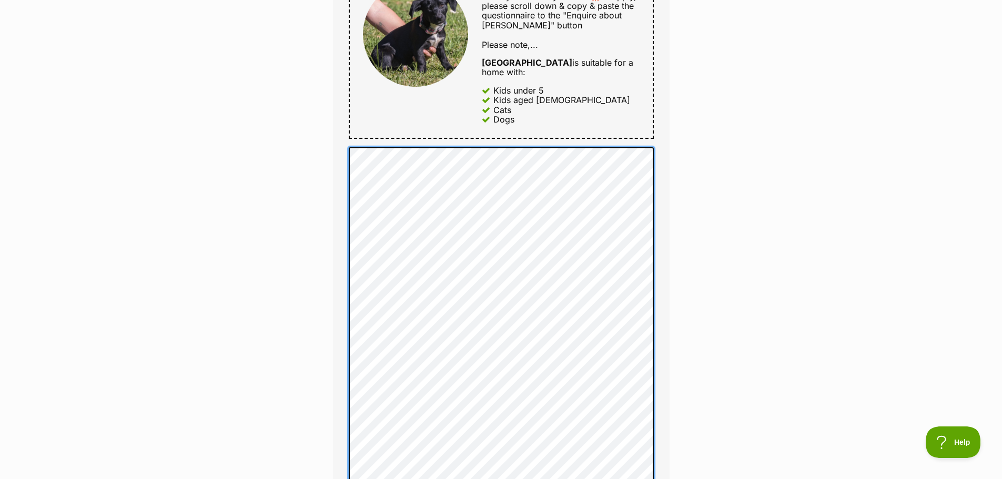
scroll to position [684, 0]
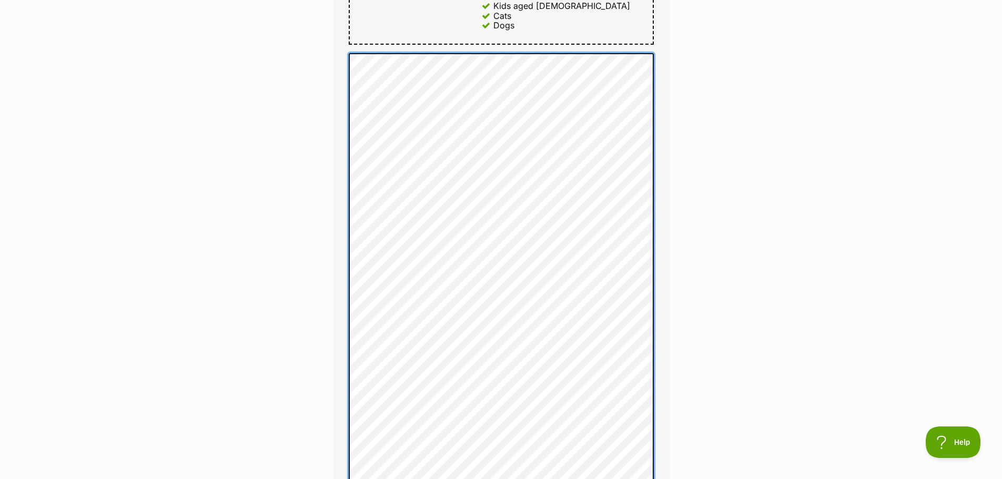
click at [331, 149] on div "Enquire about [PERSON_NAME] Full name [PERSON_NAME] Email We require this to be…" at bounding box center [501, 308] width 368 height 1793
click at [347, 118] on div "Full name [PERSON_NAME] Email We require this to be able to send you communicat…" at bounding box center [501, 193] width 337 height 1201
click at [344, 122] on div "Full name [PERSON_NAME] Email We require this to be able to send you communicat…" at bounding box center [501, 179] width 337 height 1172
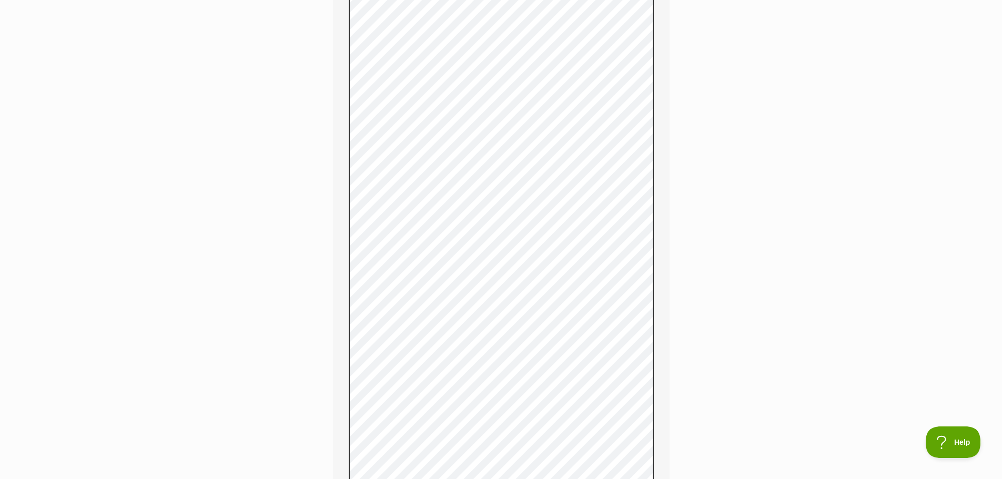
scroll to position [638, 0]
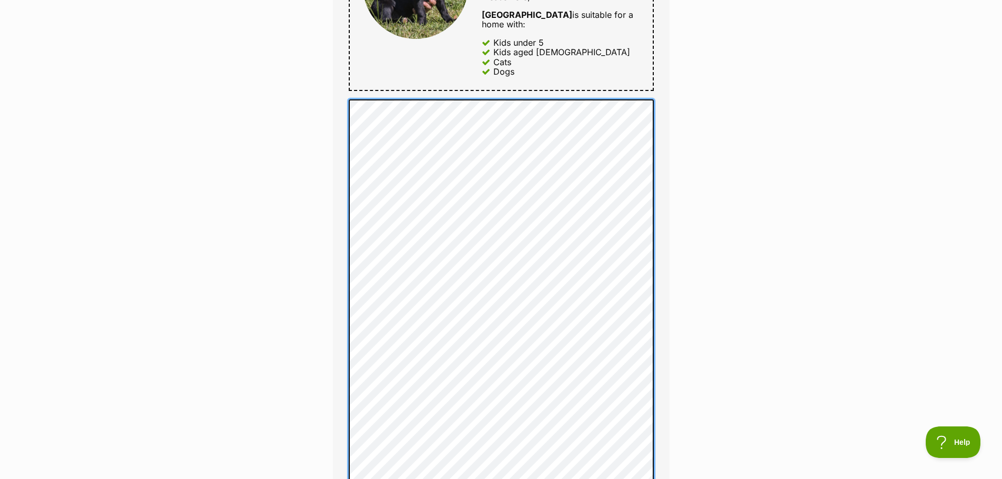
click at [660, 110] on div "Full name [PERSON_NAME] Email We require this to be able to send you communicat…" at bounding box center [501, 211] width 337 height 1143
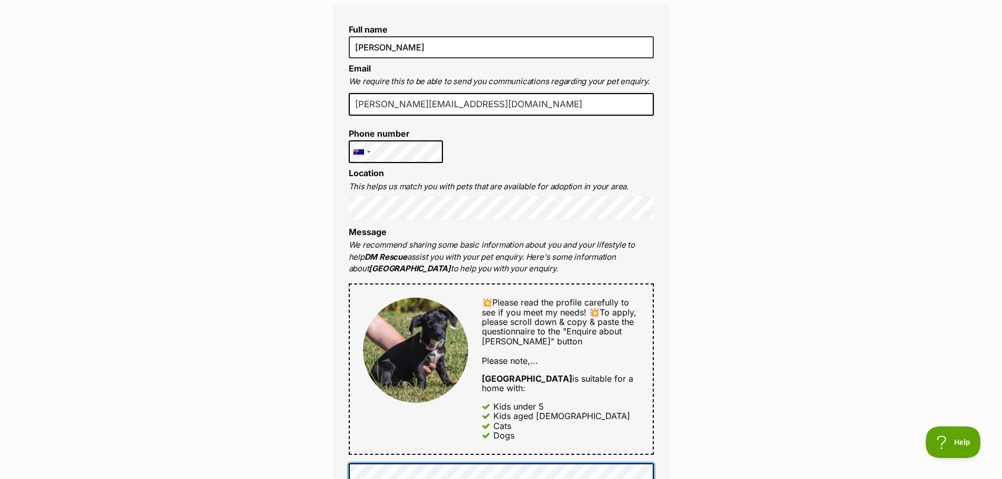
scroll to position [269, 0]
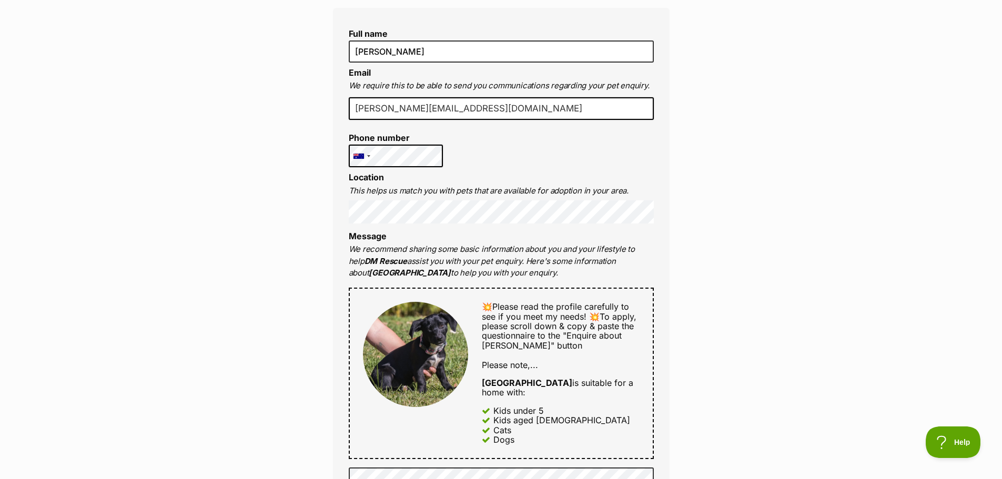
drag, startPoint x: 498, startPoint y: 254, endPoint x: 342, endPoint y: 211, distance: 161.3
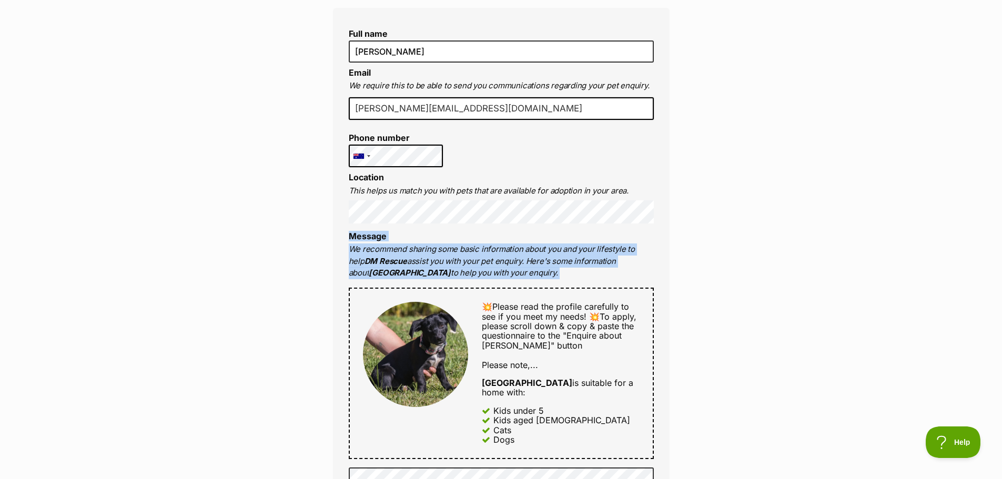
drag, startPoint x: 341, startPoint y: 210, endPoint x: 504, endPoint y: 247, distance: 166.7
click at [501, 250] on p "We recommend sharing some basic information about you and your lifestyle to hel…" at bounding box center [501, 262] width 305 height 36
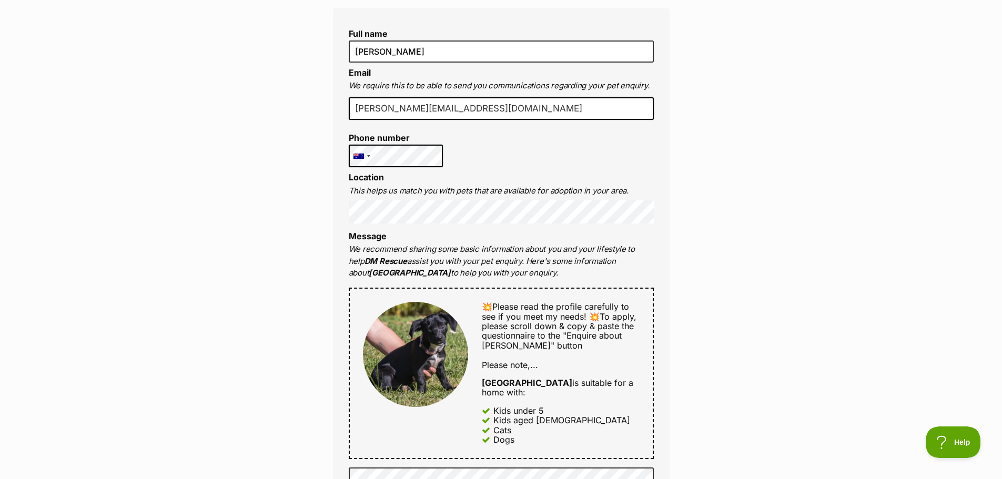
drag, startPoint x: 516, startPoint y: 254, endPoint x: 347, endPoint y: 207, distance: 175.2
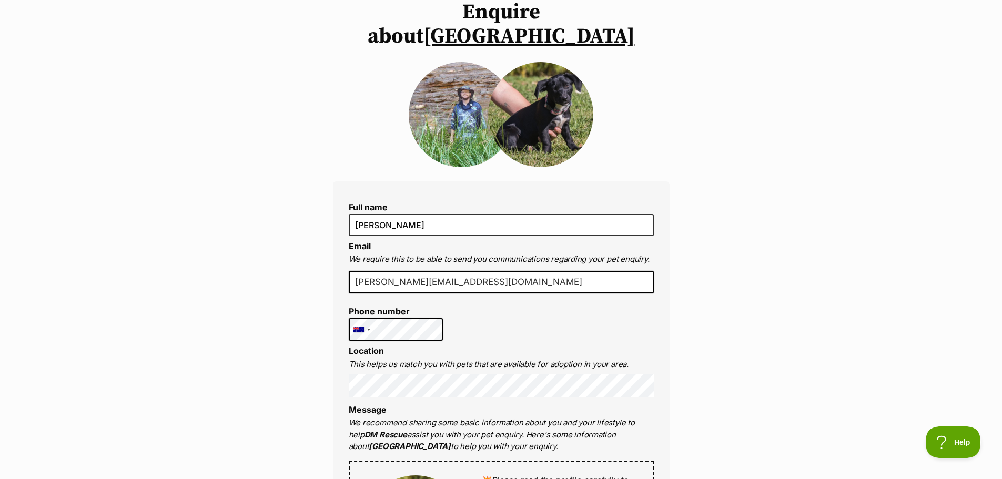
scroll to position [0, 0]
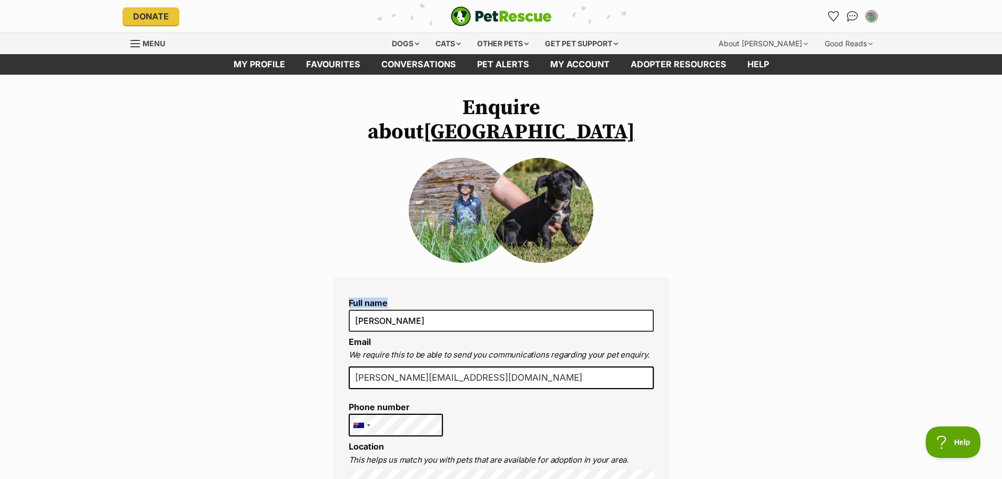
drag, startPoint x: 337, startPoint y: 277, endPoint x: 395, endPoint y: 274, distance: 58.0
click at [388, 298] on label "Full name" at bounding box center [501, 302] width 305 height 9
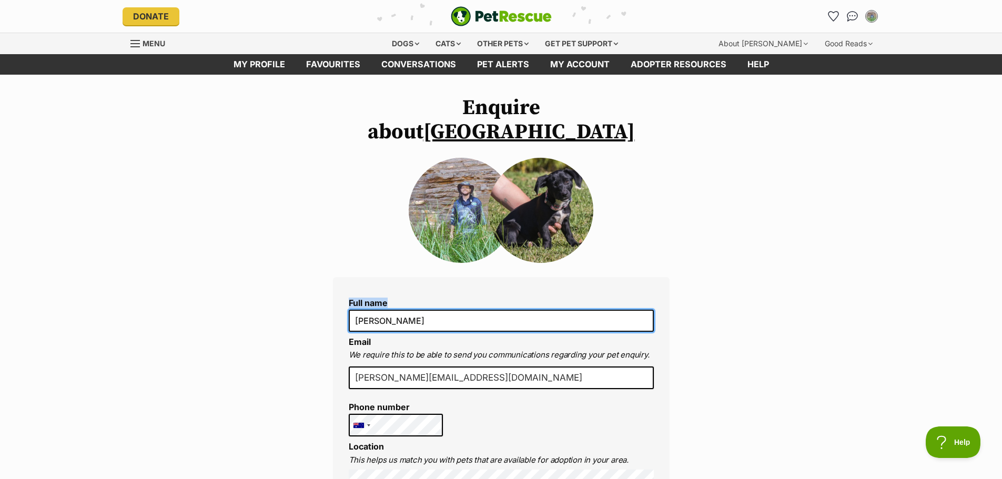
click at [388, 310] on input "Samuel McCulloch" at bounding box center [501, 321] width 305 height 22
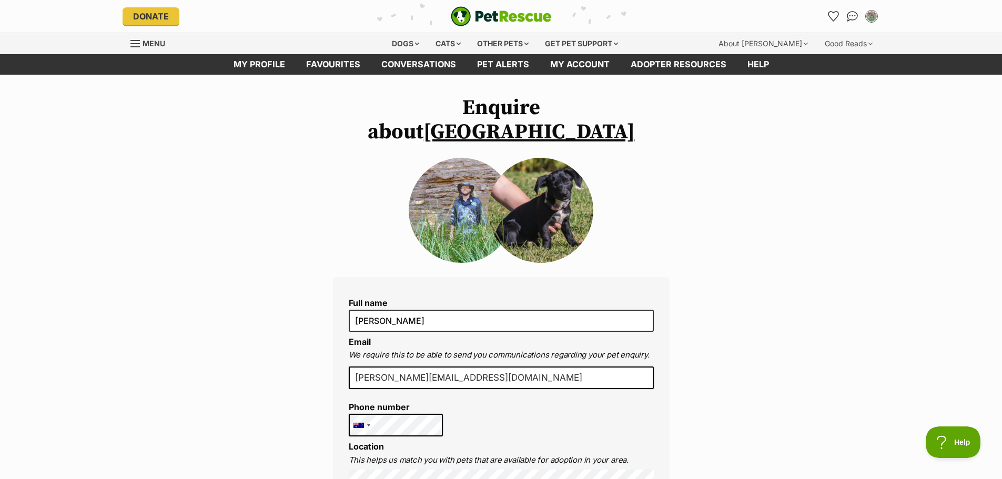
click at [415, 298] on label "Full name" at bounding box center [501, 302] width 305 height 9
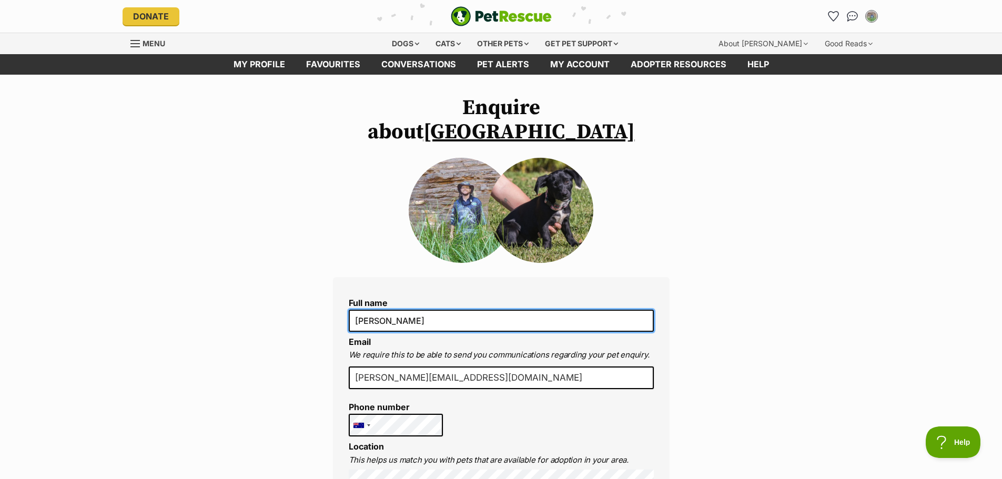
click at [415, 310] on input "Samuel McCulloch" at bounding box center [501, 321] width 305 height 22
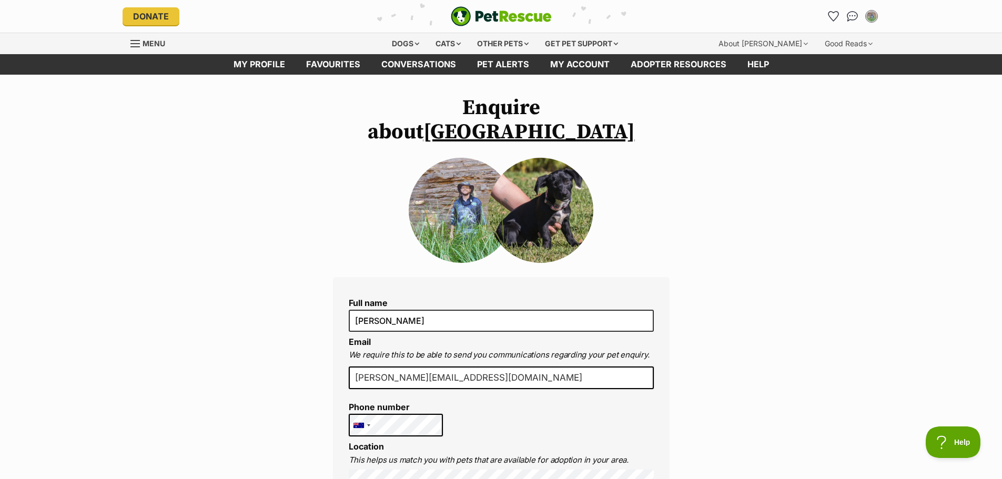
drag, startPoint x: 342, startPoint y: 268, endPoint x: 402, endPoint y: 272, distance: 60.1
click at [391, 298] on label "Full name" at bounding box center [501, 302] width 305 height 9
click at [391, 310] on input "Samuel McCulloch" at bounding box center [501, 321] width 305 height 22
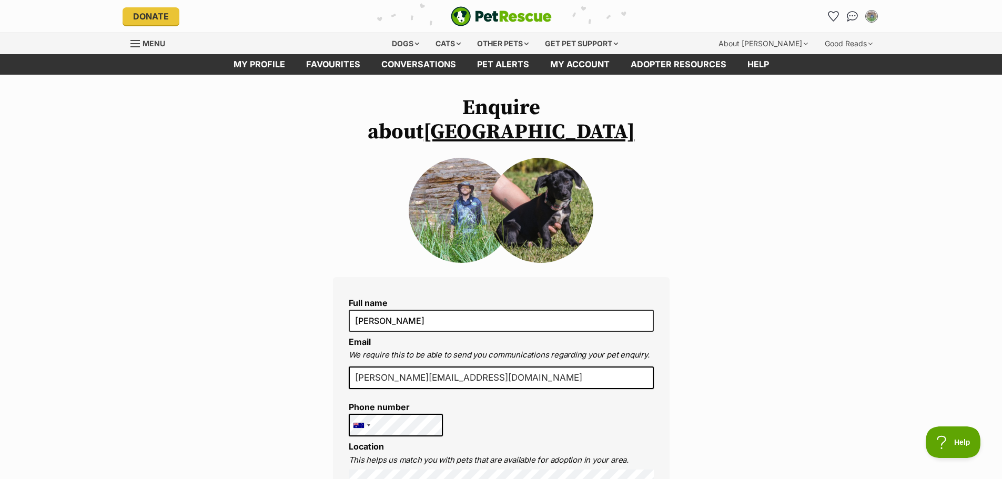
click at [391, 298] on label "Full name" at bounding box center [501, 302] width 305 height 9
click at [391, 310] on input "Samuel McCulloch" at bounding box center [501, 321] width 305 height 22
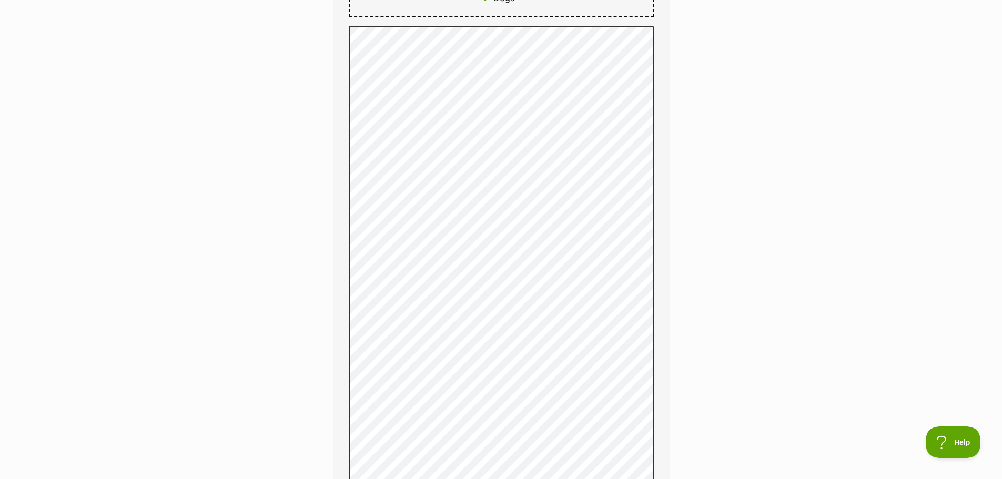
scroll to position [736, 0]
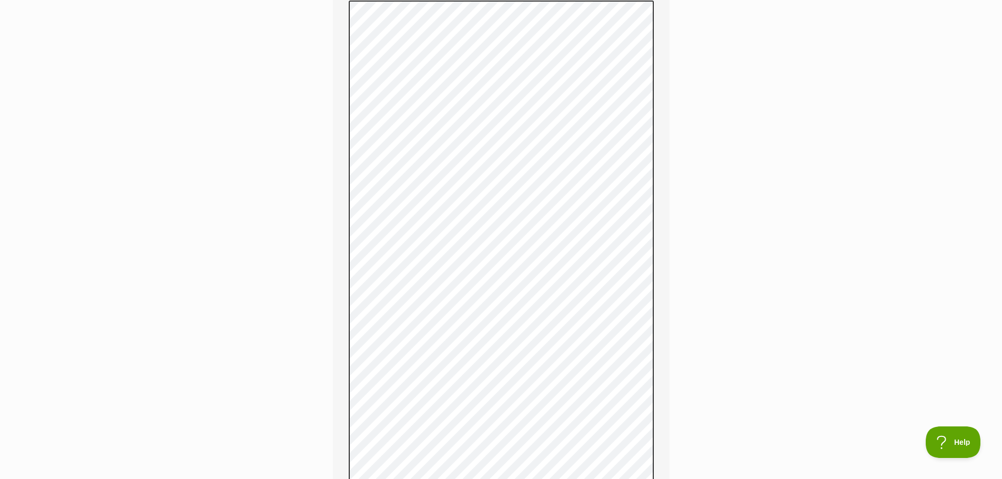
click at [279, 308] on div "Enquire about Florence Full name Samuel McCulloch Email We require this to be a…" at bounding box center [501, 178] width 1002 height 1638
click at [348, 287] on div "Full name Samuel McCulloch Email We require this to be able to send you communi…" at bounding box center [501, 112] width 337 height 1143
click at [698, 208] on div "Enquire about Florence Full name Samuel McCulloch Email We require this to be a…" at bounding box center [501, 178] width 1002 height 1638
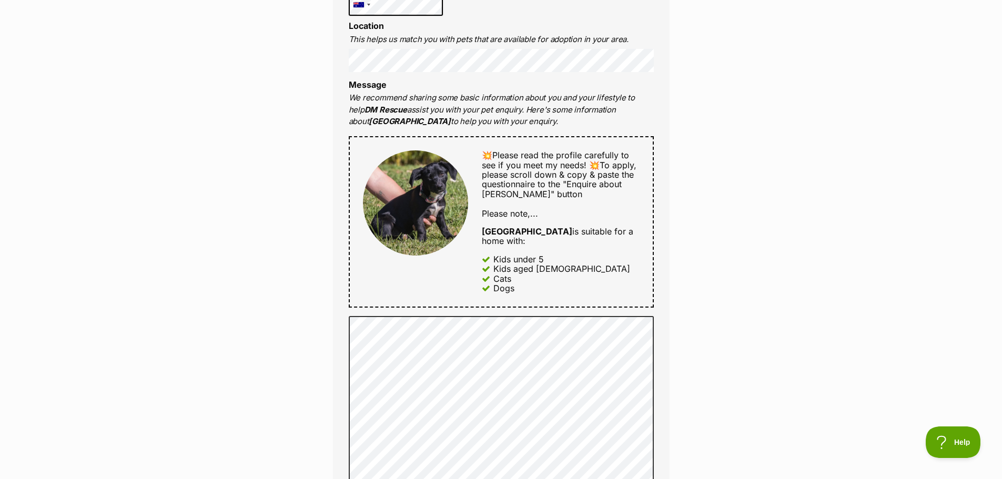
scroll to position [368, 0]
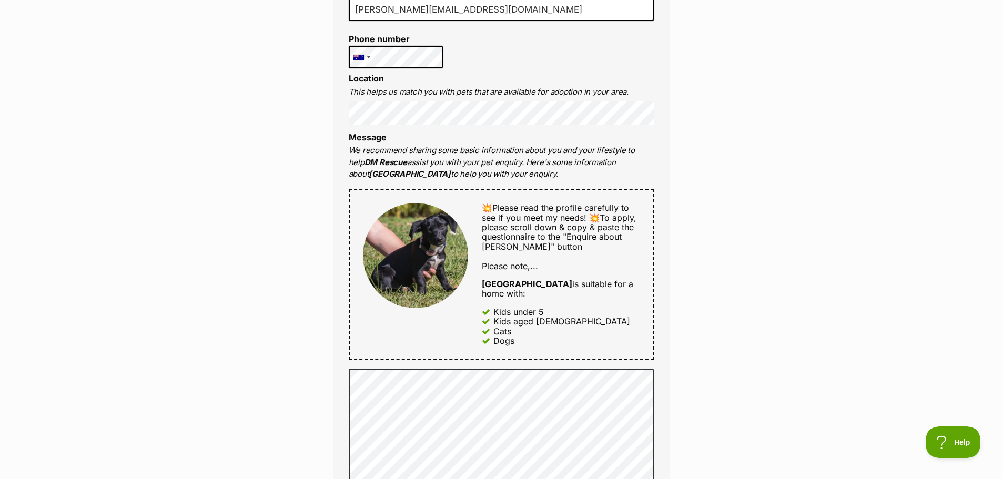
drag, startPoint x: 479, startPoint y: 150, endPoint x: 349, endPoint y: 115, distance: 134.5
click at [349, 133] on li "Message We recommend sharing some basic information about you and your lifestyl…" at bounding box center [501, 157] width 305 height 48
click at [341, 112] on div "Full name Samuel McCulloch Email We require this to be able to send you communi…" at bounding box center [501, 480] width 337 height 1143
drag, startPoint x: 336, startPoint y: 110, endPoint x: 509, endPoint y: 149, distance: 177.3
click at [509, 149] on div "Full name Samuel McCulloch Email We require this to be able to send you communi…" at bounding box center [501, 480] width 337 height 1143
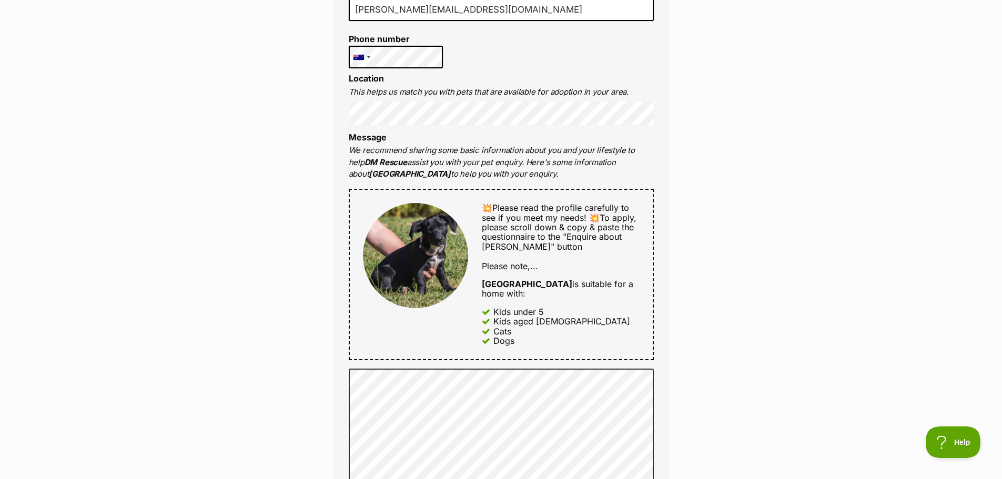
click at [509, 152] on p "We recommend sharing some basic information about you and your lifestyle to hel…" at bounding box center [501, 163] width 305 height 36
drag, startPoint x: 508, startPoint y: 154, endPoint x: 333, endPoint y: 114, distance: 179.8
click at [333, 114] on div "Full name Samuel McCulloch Email We require this to be able to send you communi…" at bounding box center [501, 480] width 337 height 1143
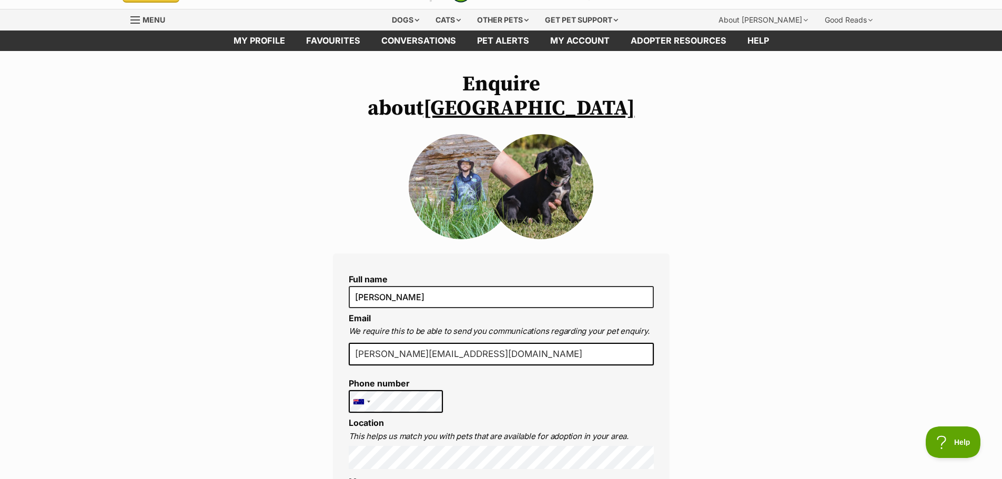
scroll to position [0, 0]
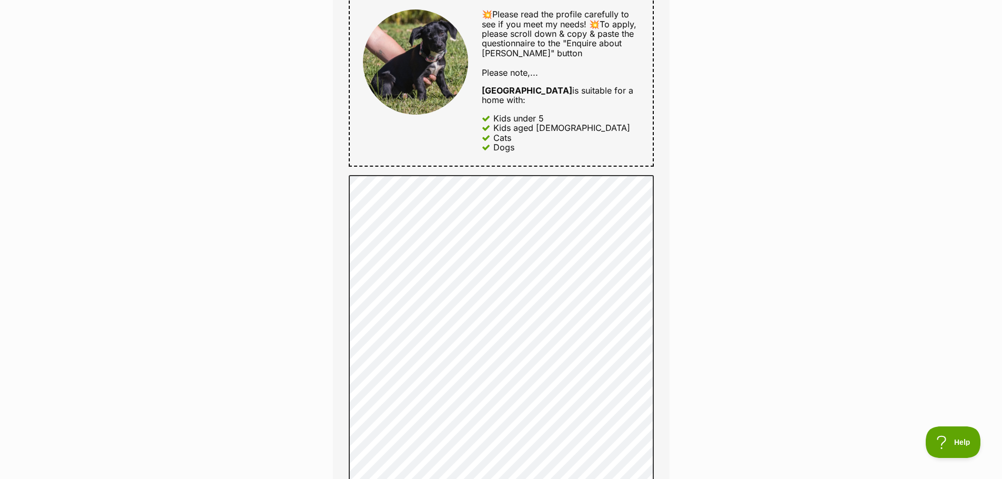
scroll to position [579, 0]
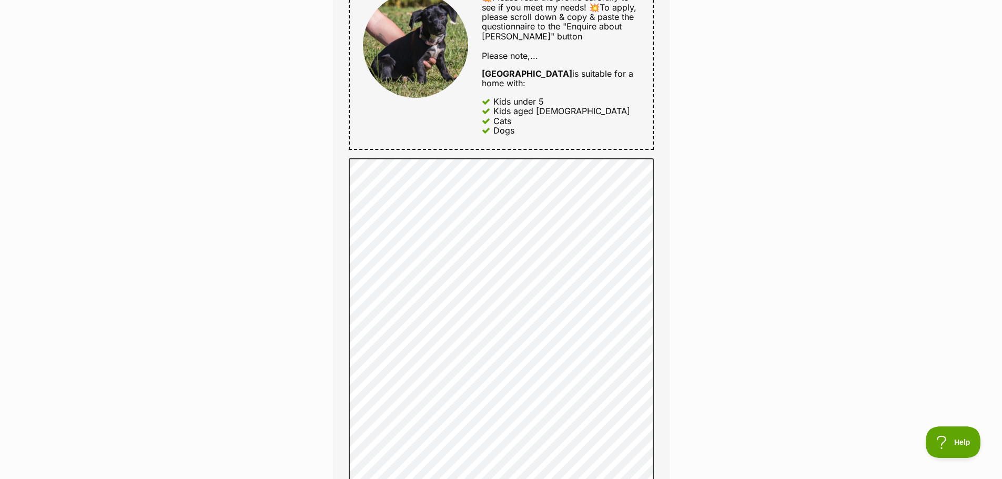
click at [732, 265] on div "Enquire about Florence Full name Samuel McCulloch Email We require this to be a…" at bounding box center [501, 336] width 1002 height 1638
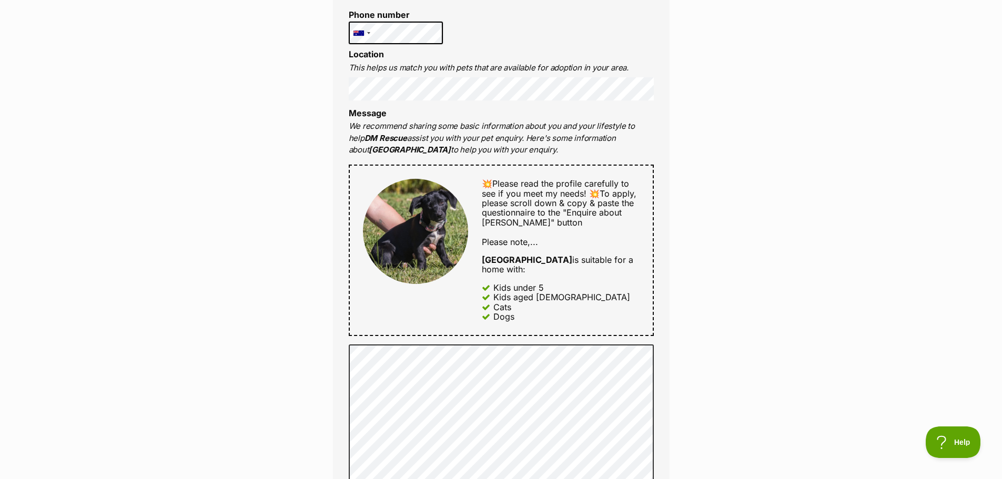
scroll to position [368, 0]
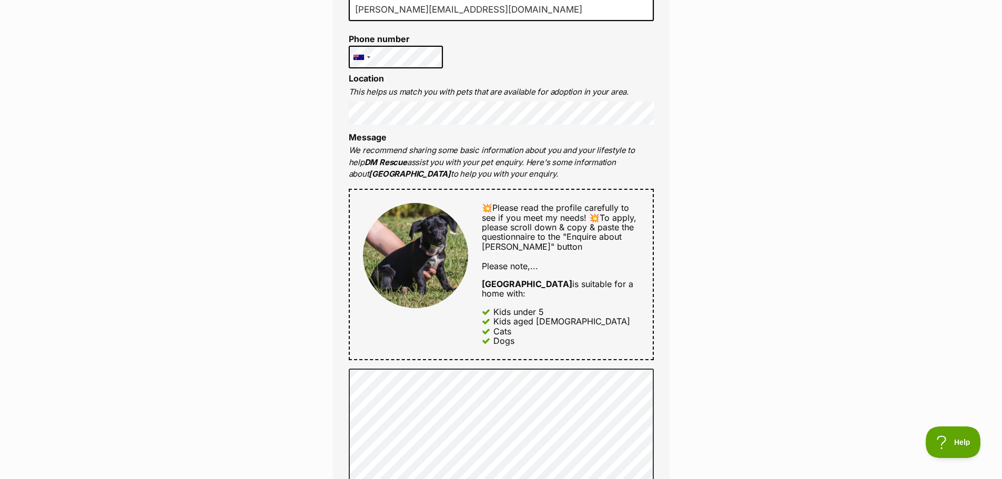
click at [523, 313] on div "💥Please read the profile carefully to see if you meet my needs! 💥To apply, plea…" at bounding box center [501, 274] width 305 height 171
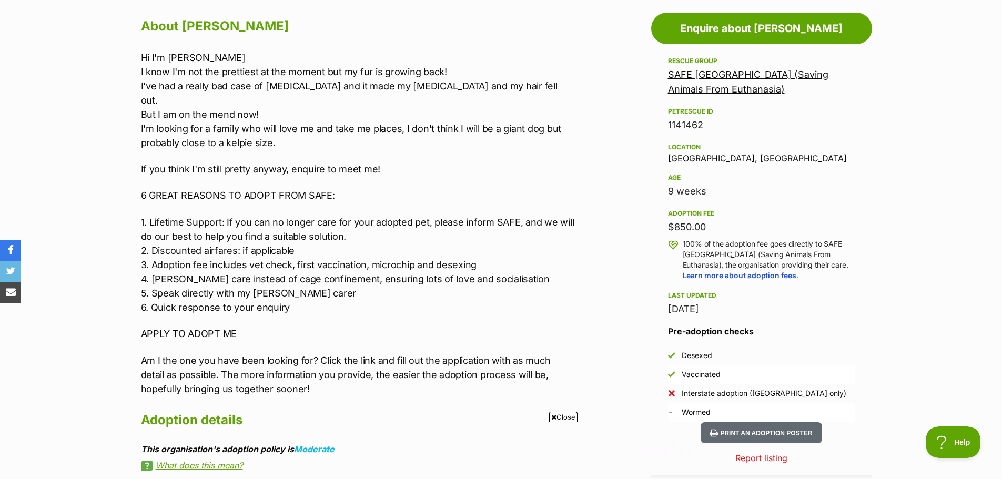
scroll to position [631, 0]
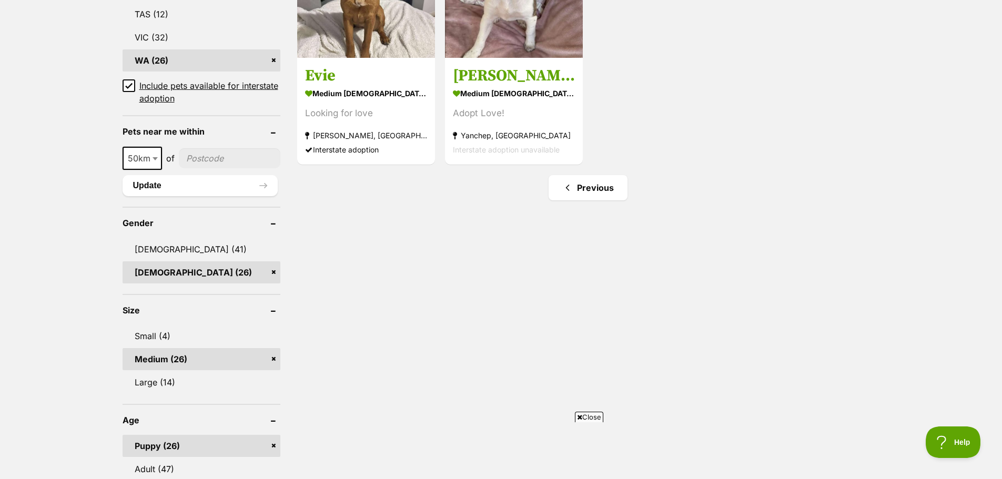
scroll to position [705, 0]
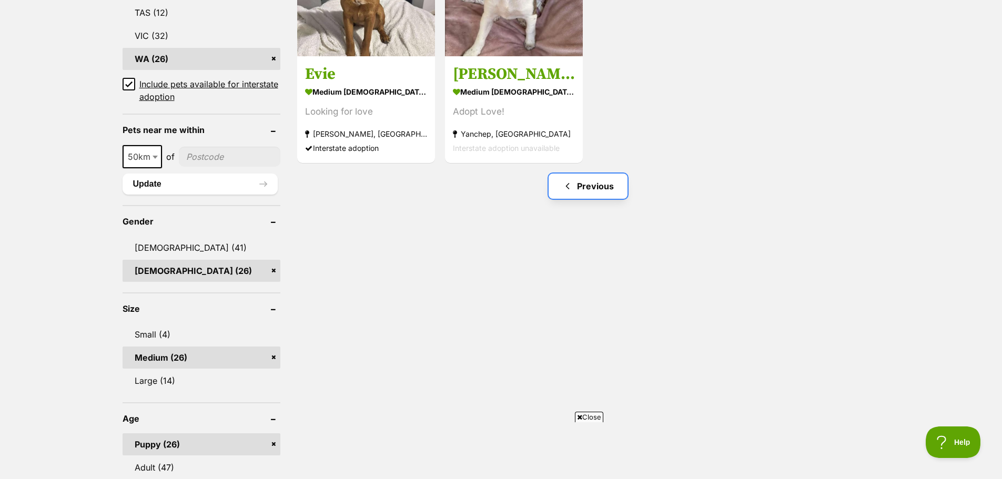
click at [581, 174] on link "Previous" at bounding box center [588, 186] width 79 height 25
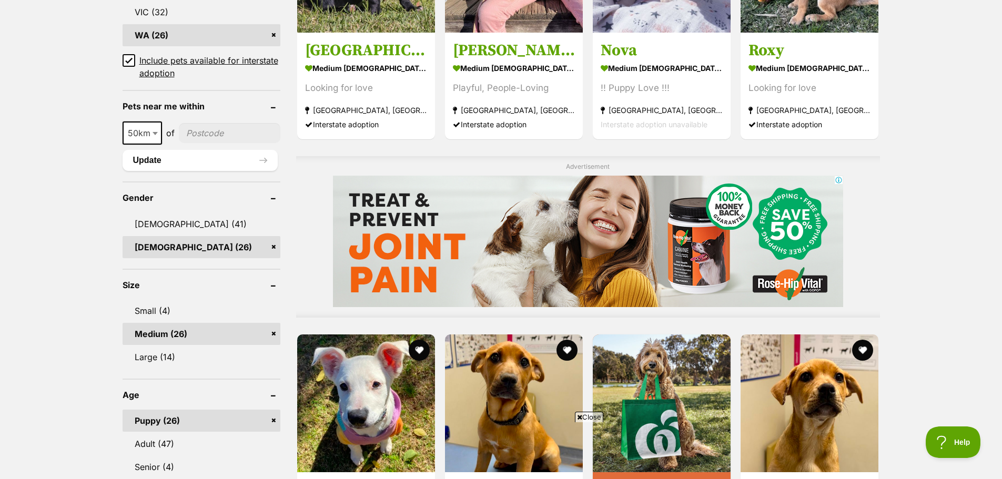
scroll to position [579, 0]
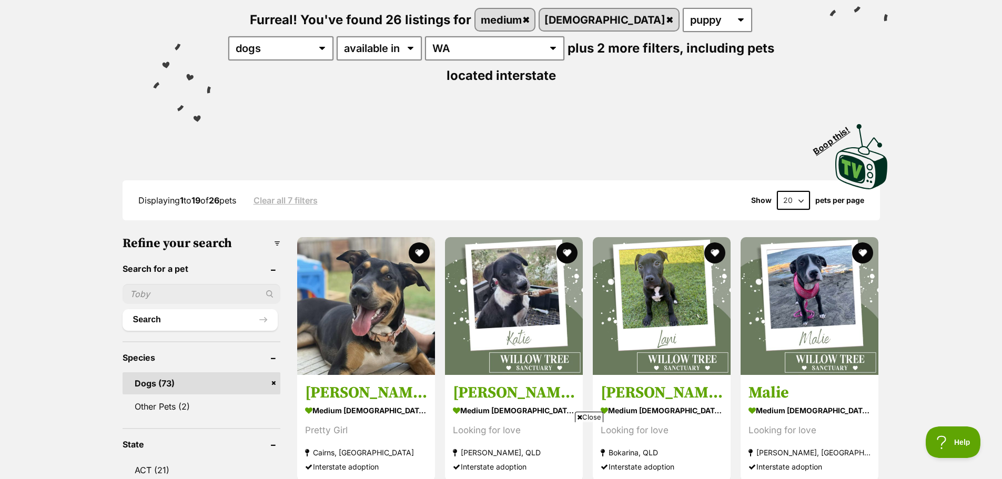
scroll to position [53, 0]
